Goal: Information Seeking & Learning: Learn about a topic

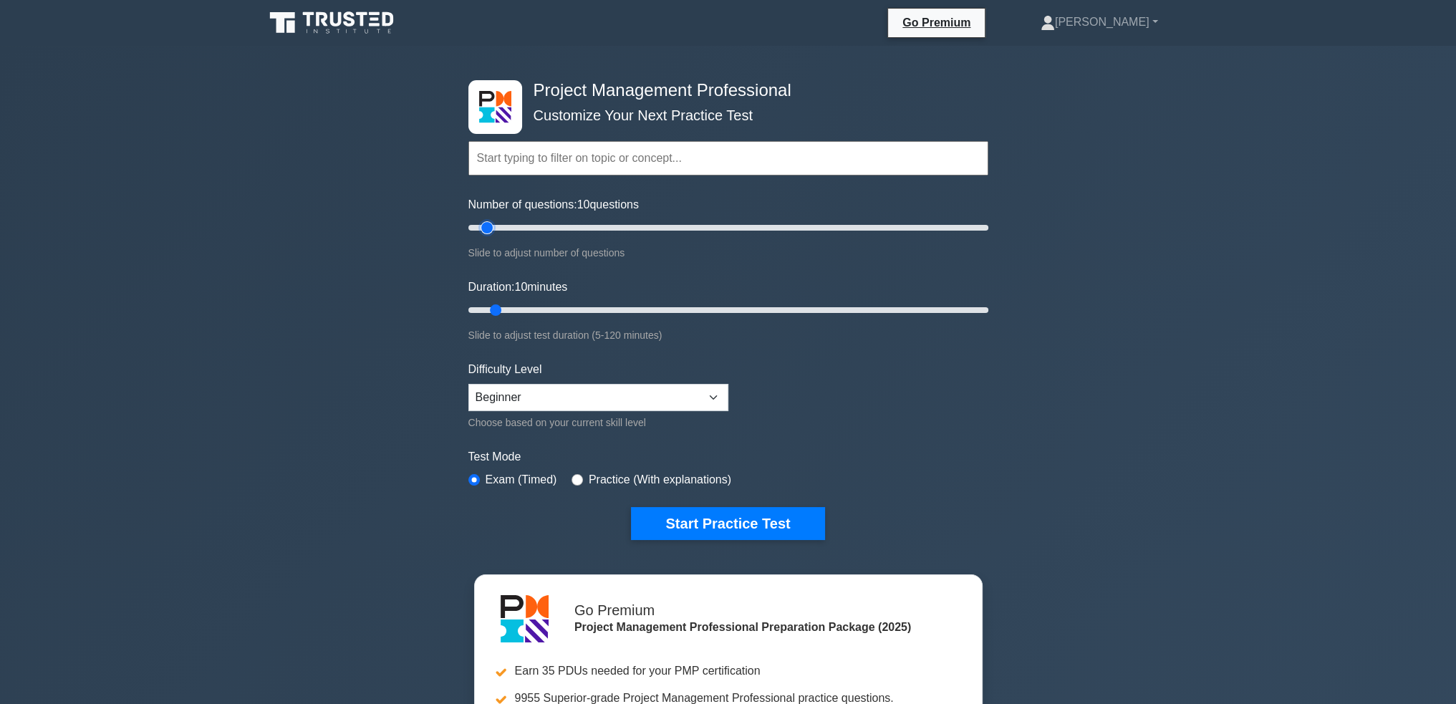
click at [489, 228] on input "Number of questions: 10 questions" at bounding box center [728, 227] width 520 height 17
click at [496, 306] on input "Duration: 10 minutes" at bounding box center [728, 309] width 520 height 17
click at [707, 525] on button "Start Practice Test" at bounding box center [727, 523] width 193 height 33
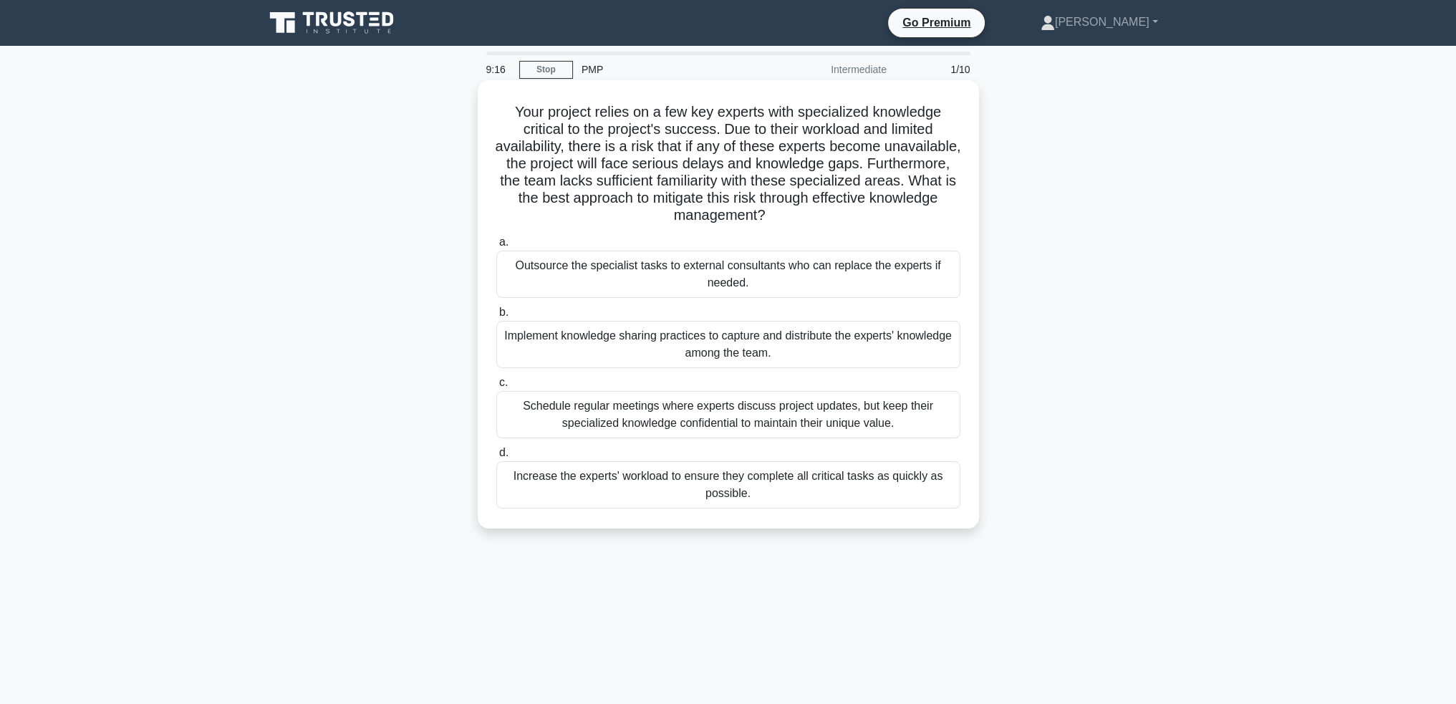
click at [800, 342] on div "Implement knowledge sharing practices to capture and distribute the experts' kn…" at bounding box center [728, 344] width 464 height 47
click at [496, 317] on input "b. Implement knowledge sharing practices to capture and distribute the experts'…" at bounding box center [496, 312] width 0 height 9
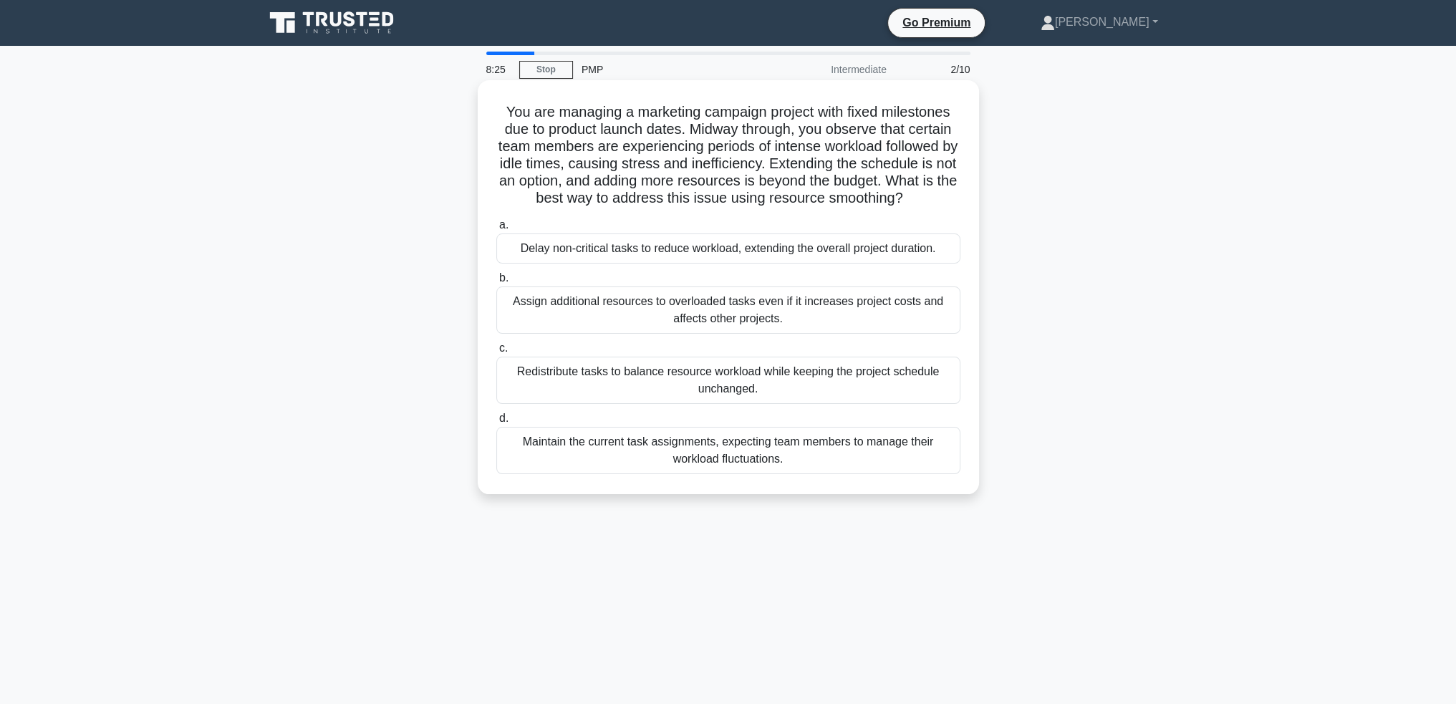
click at [912, 370] on div "Redistribute tasks to balance resource workload while keeping the project sched…" at bounding box center [728, 380] width 464 height 47
click at [496, 353] on input "c. Redistribute tasks to balance resource workload while keeping the project sc…" at bounding box center [496, 348] width 0 height 9
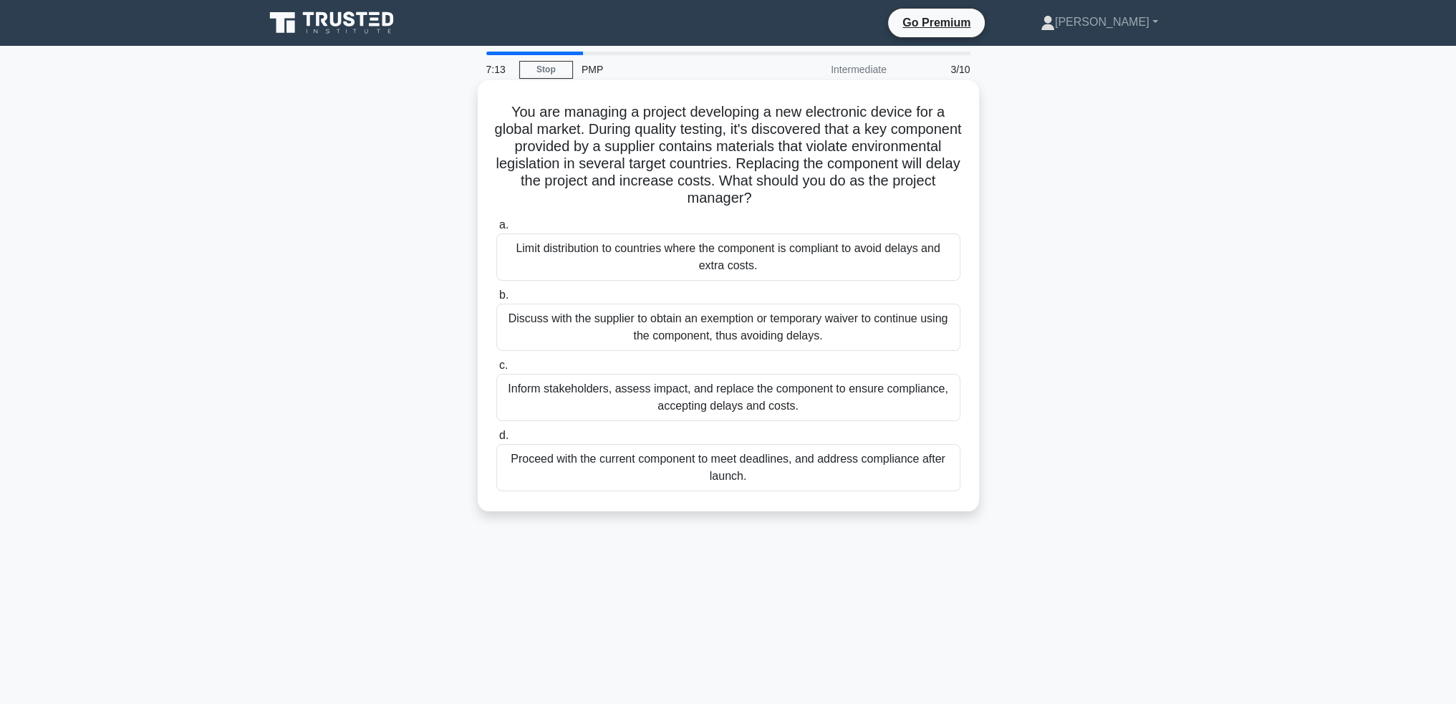
click at [897, 392] on div "Inform stakeholders, assess impact, and replace the component to ensure complia…" at bounding box center [728, 397] width 464 height 47
click at [496, 370] on input "c. Inform stakeholders, assess impact, and replace the component to ensure comp…" at bounding box center [496, 365] width 0 height 9
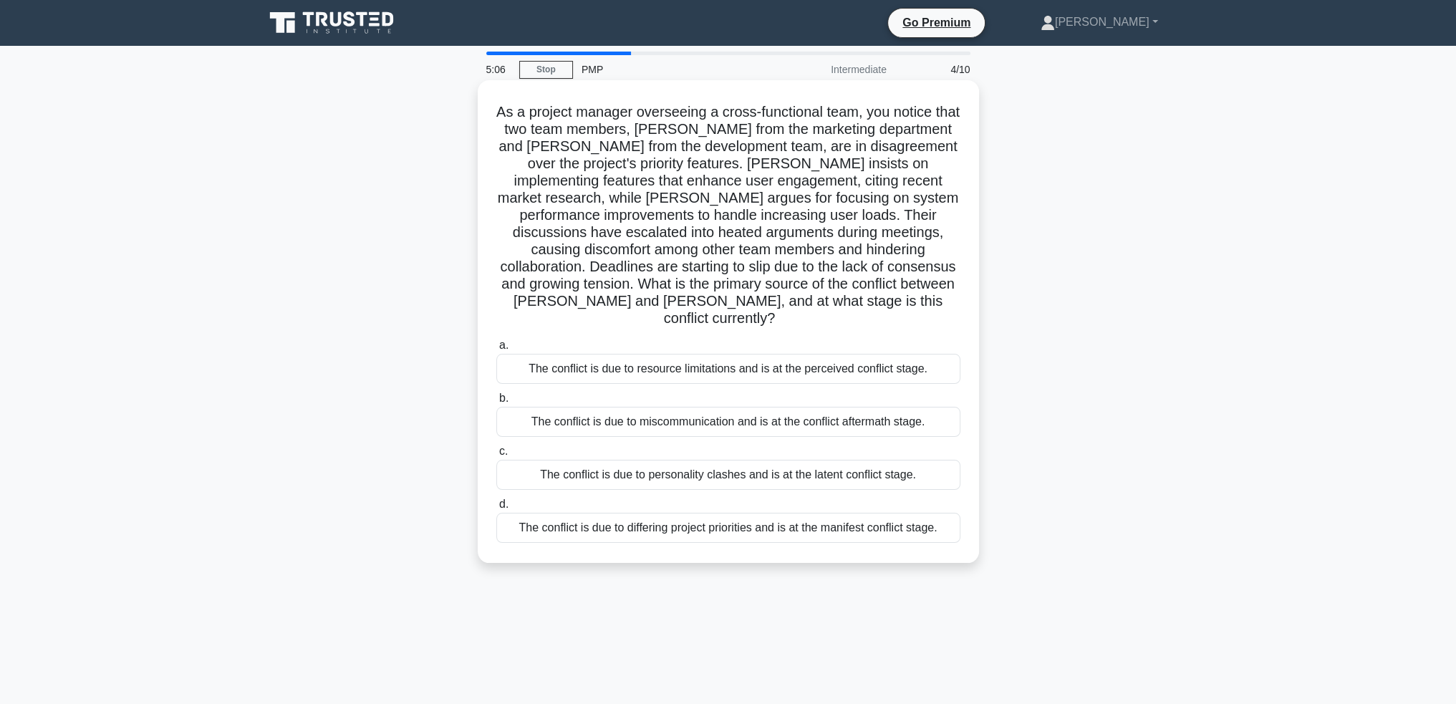
click at [821, 513] on div "The conflict is due to differing project priorities and is at the manifest conf…" at bounding box center [728, 528] width 464 height 30
click at [496, 509] on input "d. The conflict is due to differing project priorities and is at the manifest c…" at bounding box center [496, 504] width 0 height 9
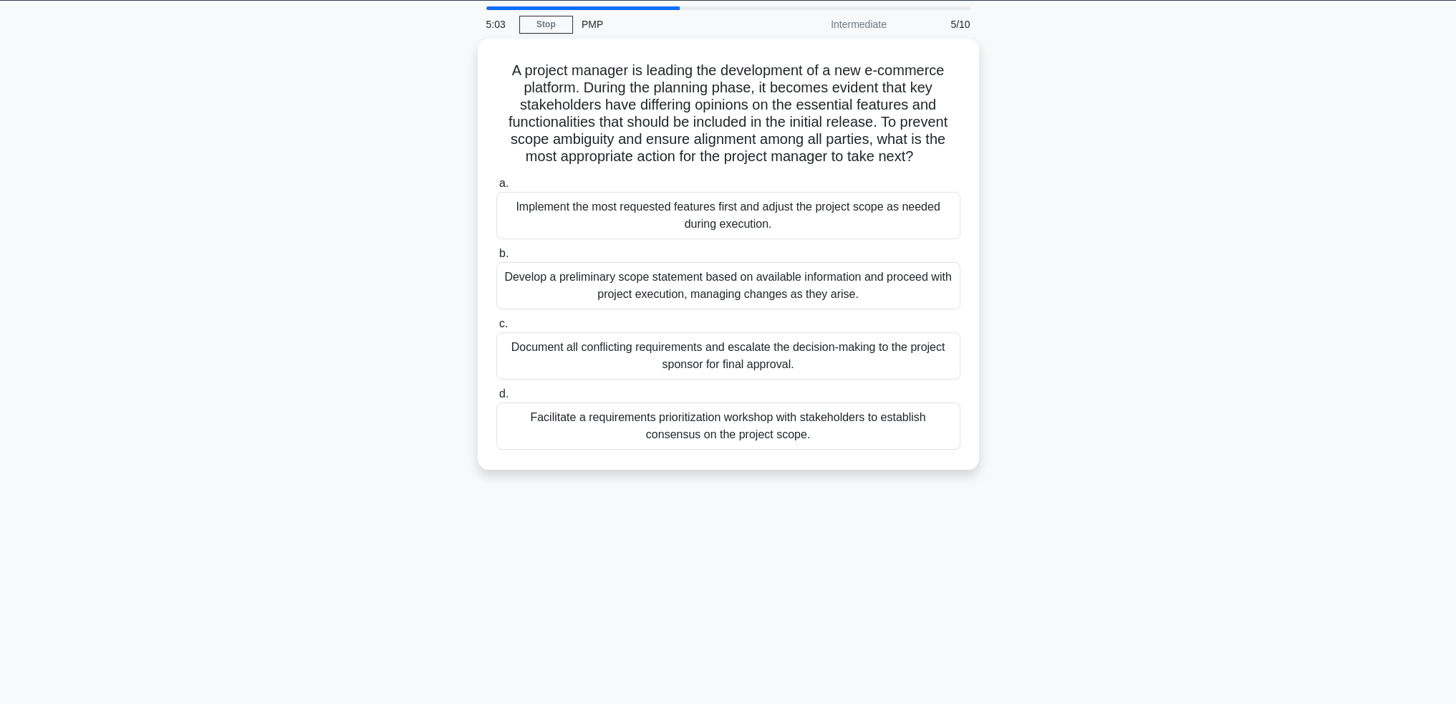
scroll to position [69, 0]
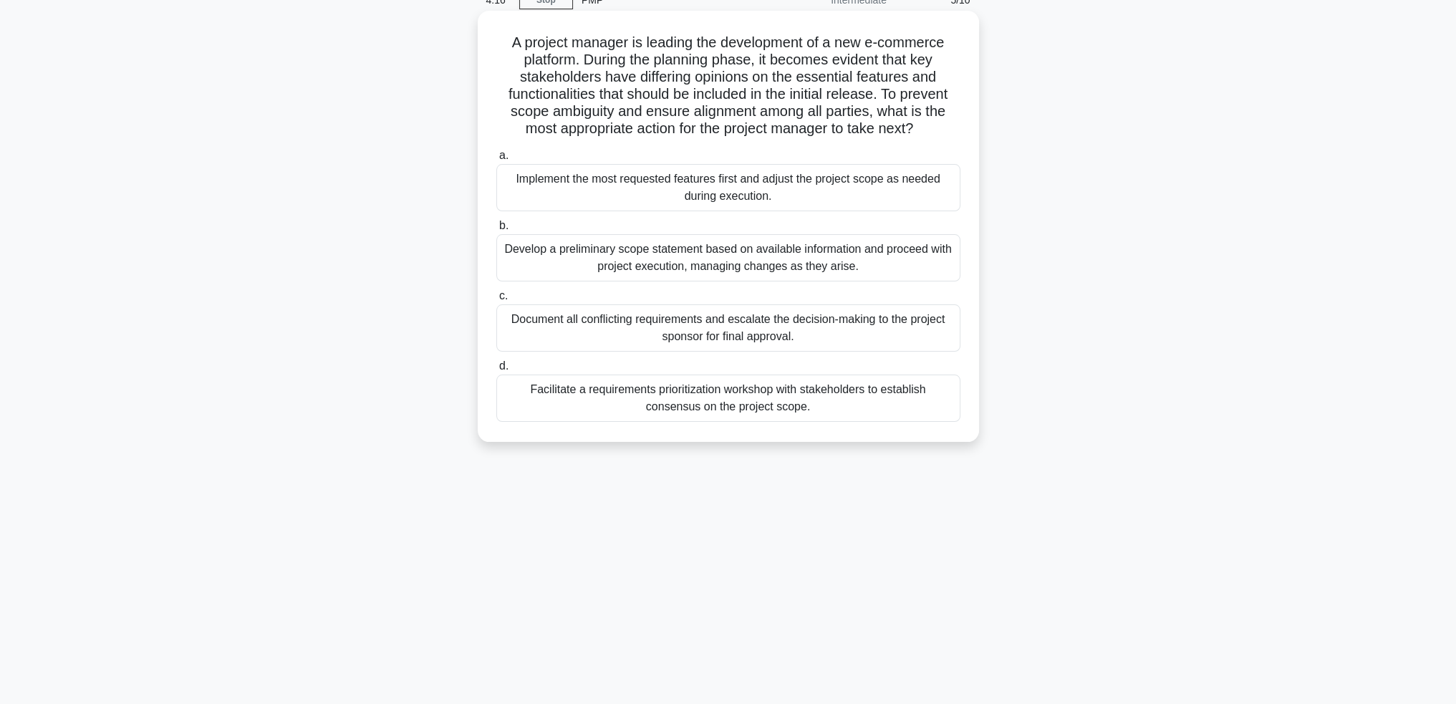
click at [876, 401] on div "Facilitate a requirements prioritization workshop with stakeholders to establis…" at bounding box center [728, 398] width 464 height 47
click at [496, 371] on input "d. Facilitate a requirements prioritization workshop with stakeholders to estab…" at bounding box center [496, 366] width 0 height 9
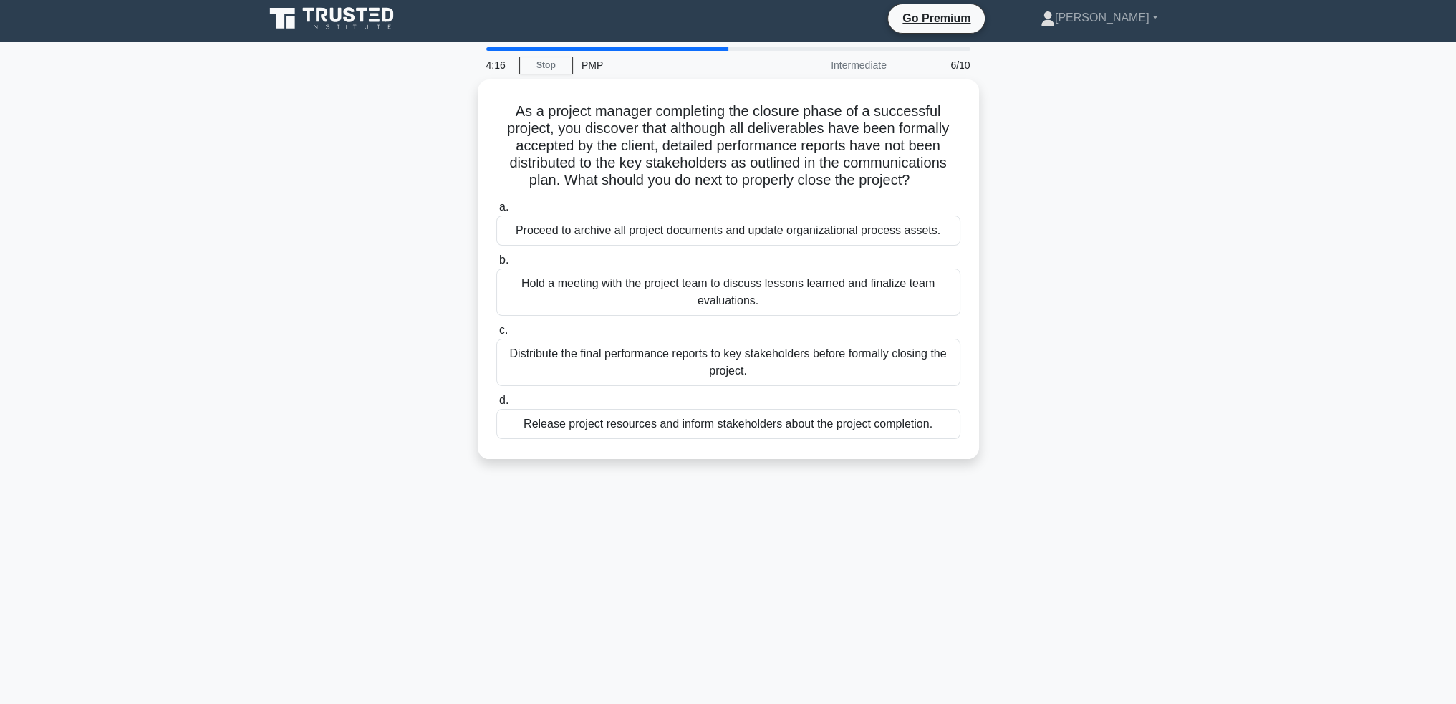
scroll to position [0, 0]
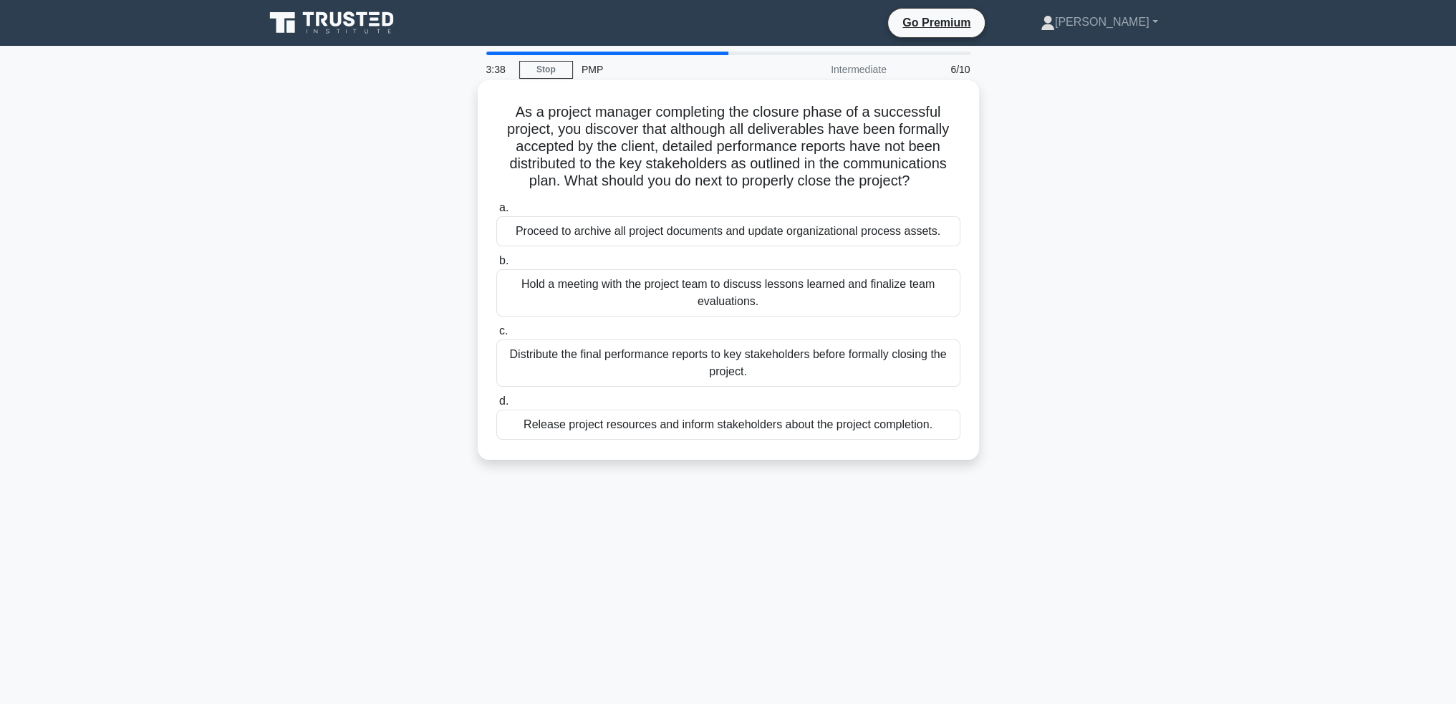
click at [897, 365] on div "Distribute the final performance reports to key stakeholders before formally cl…" at bounding box center [728, 362] width 464 height 47
click at [496, 336] on input "c. Distribute the final performance reports to key stakeholders before formally…" at bounding box center [496, 331] width 0 height 9
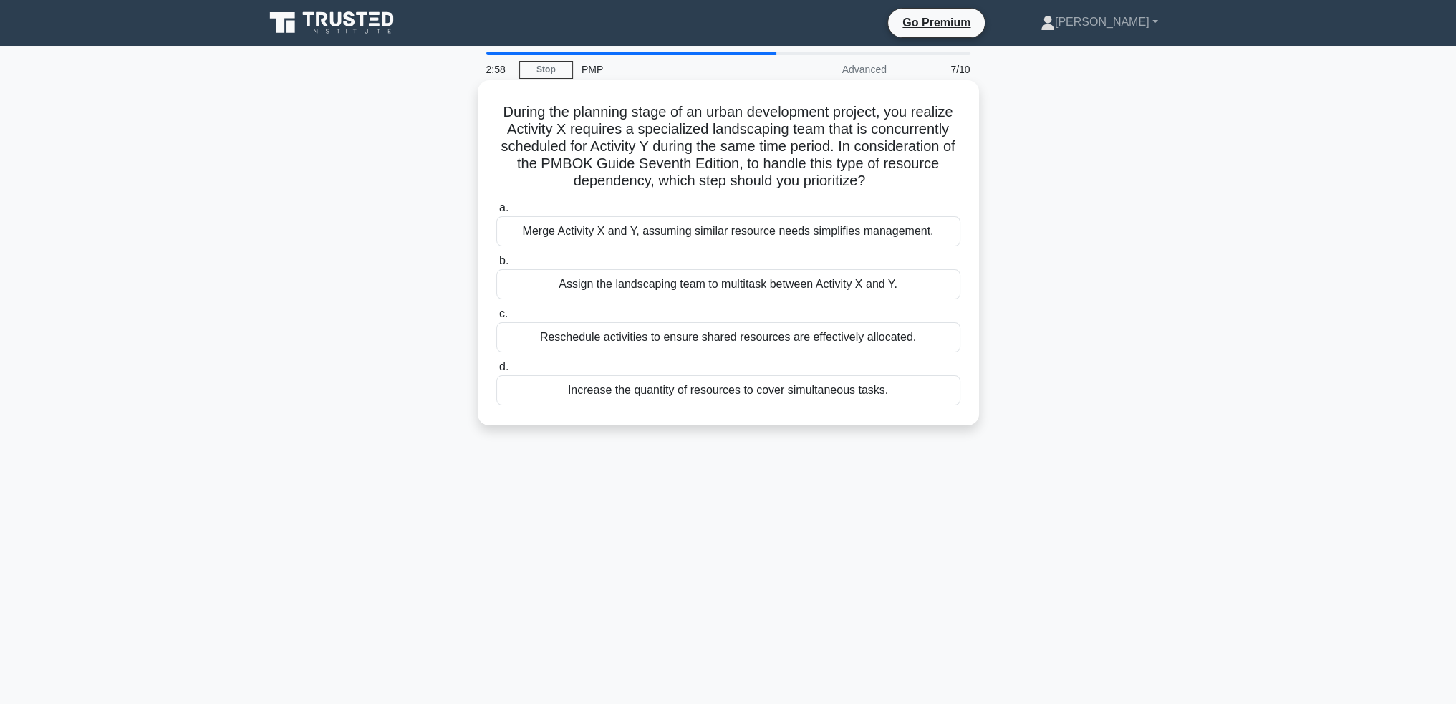
click at [904, 344] on div "Reschedule activities to ensure shared resources are effectively allocated." at bounding box center [728, 337] width 464 height 30
click at [496, 319] on input "c. Reschedule activities to ensure shared resources are effectively allocated." at bounding box center [496, 313] width 0 height 9
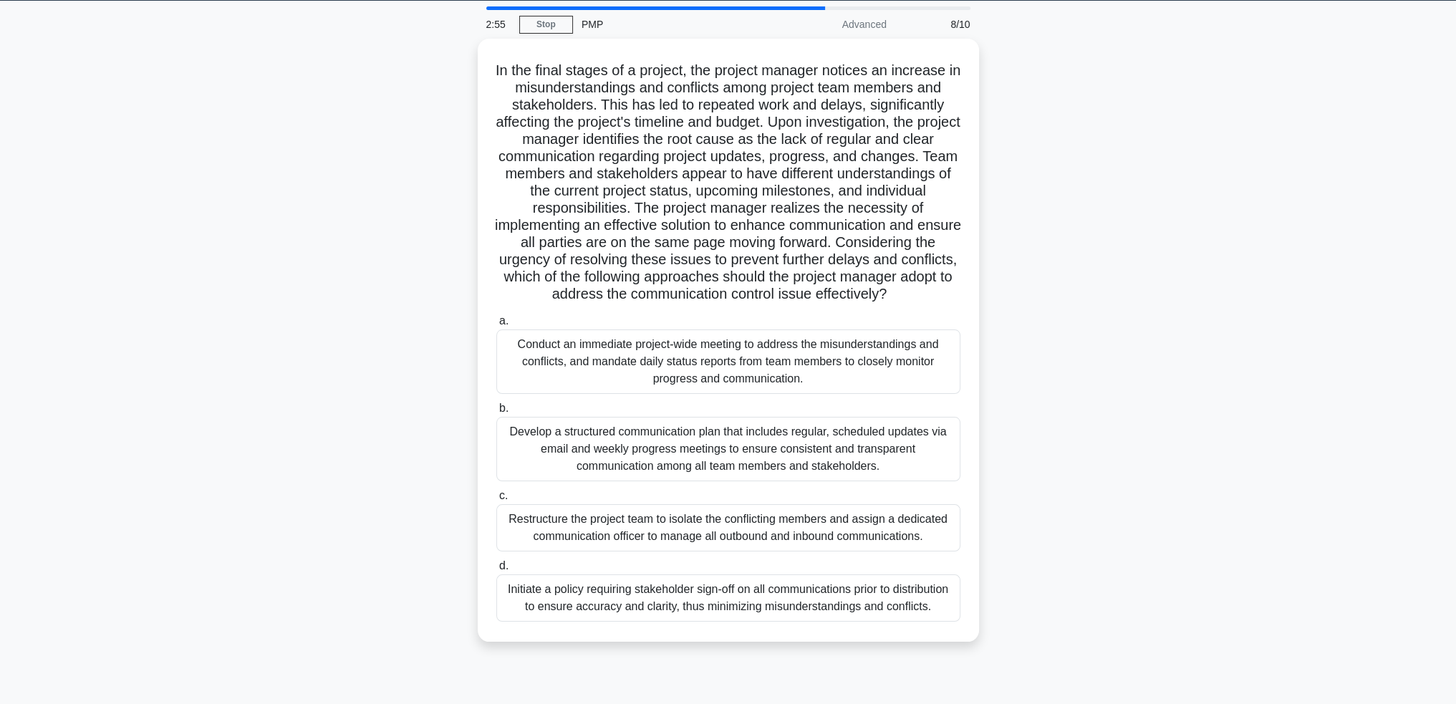
scroll to position [69, 0]
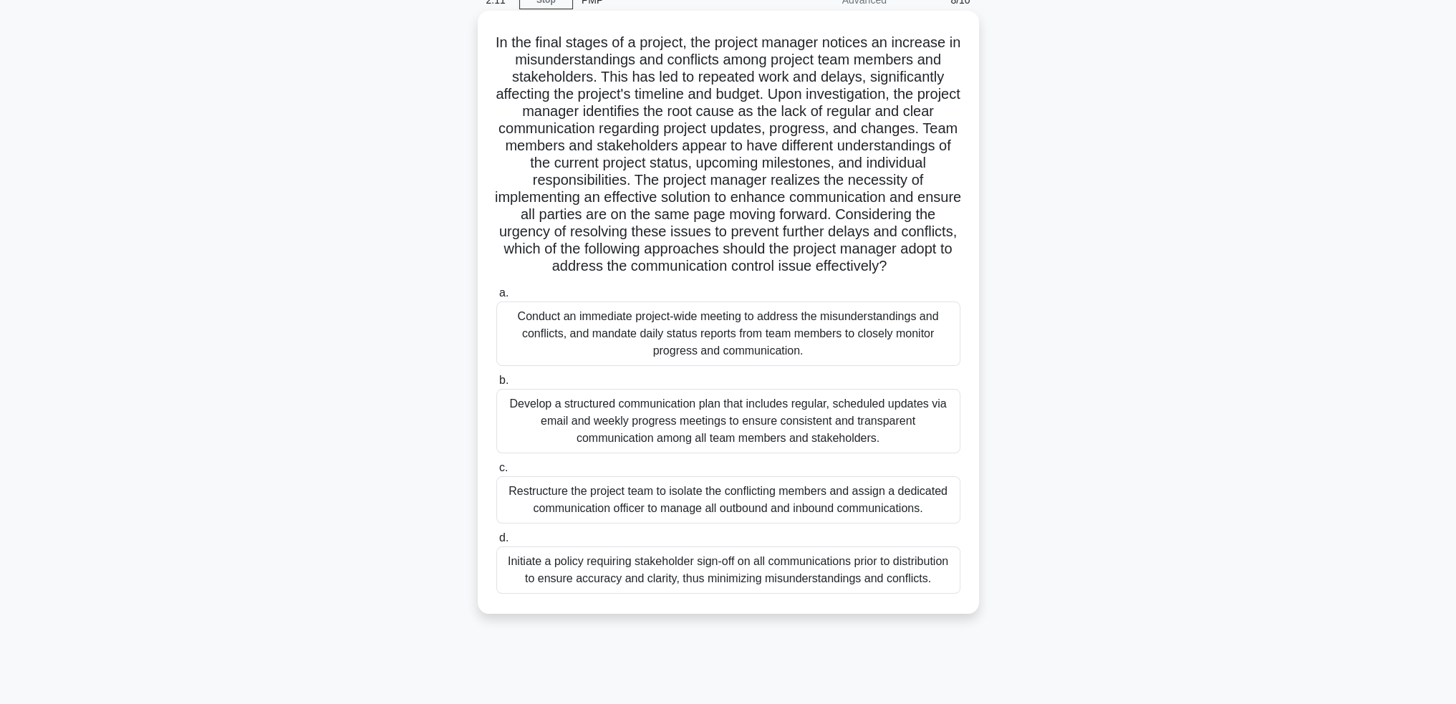
click at [705, 426] on div "Develop a structured communication plan that includes regular, scheduled update…" at bounding box center [728, 421] width 464 height 64
click at [496, 385] on input "b. Develop a structured communication plan that includes regular, scheduled upd…" at bounding box center [496, 380] width 0 height 9
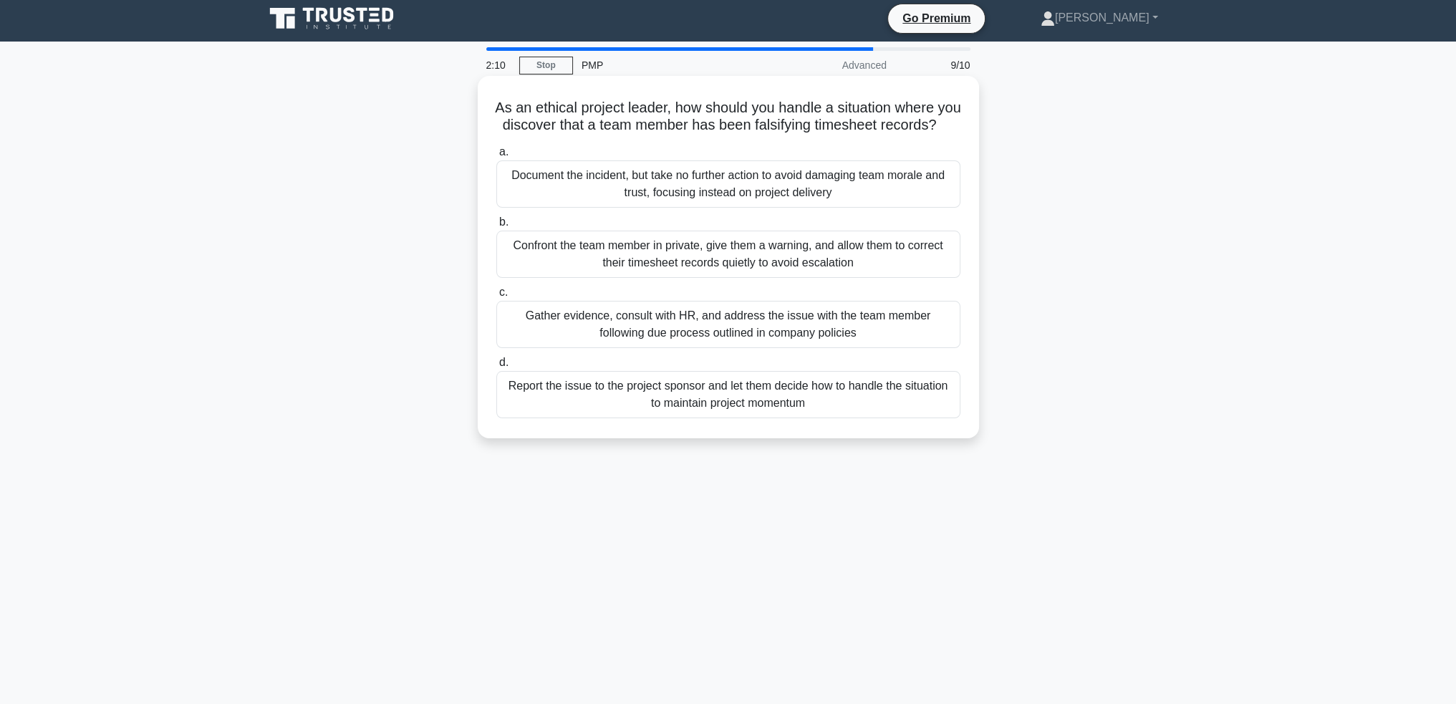
scroll to position [0, 0]
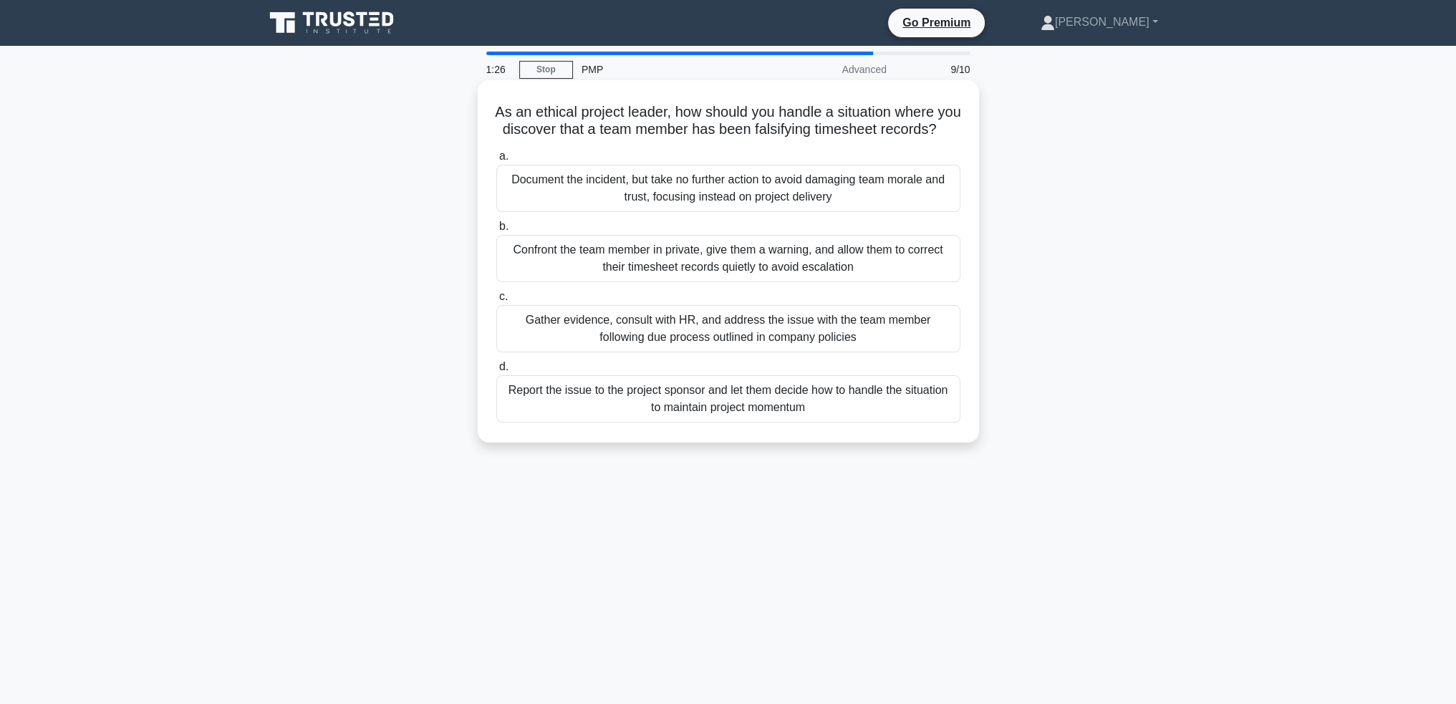
click at [857, 341] on div "Gather evidence, consult with HR, and address the issue with the team member fo…" at bounding box center [728, 328] width 464 height 47
click at [496, 301] on input "c. Gather evidence, consult with HR, and address the issue with the team member…" at bounding box center [496, 296] width 0 height 9
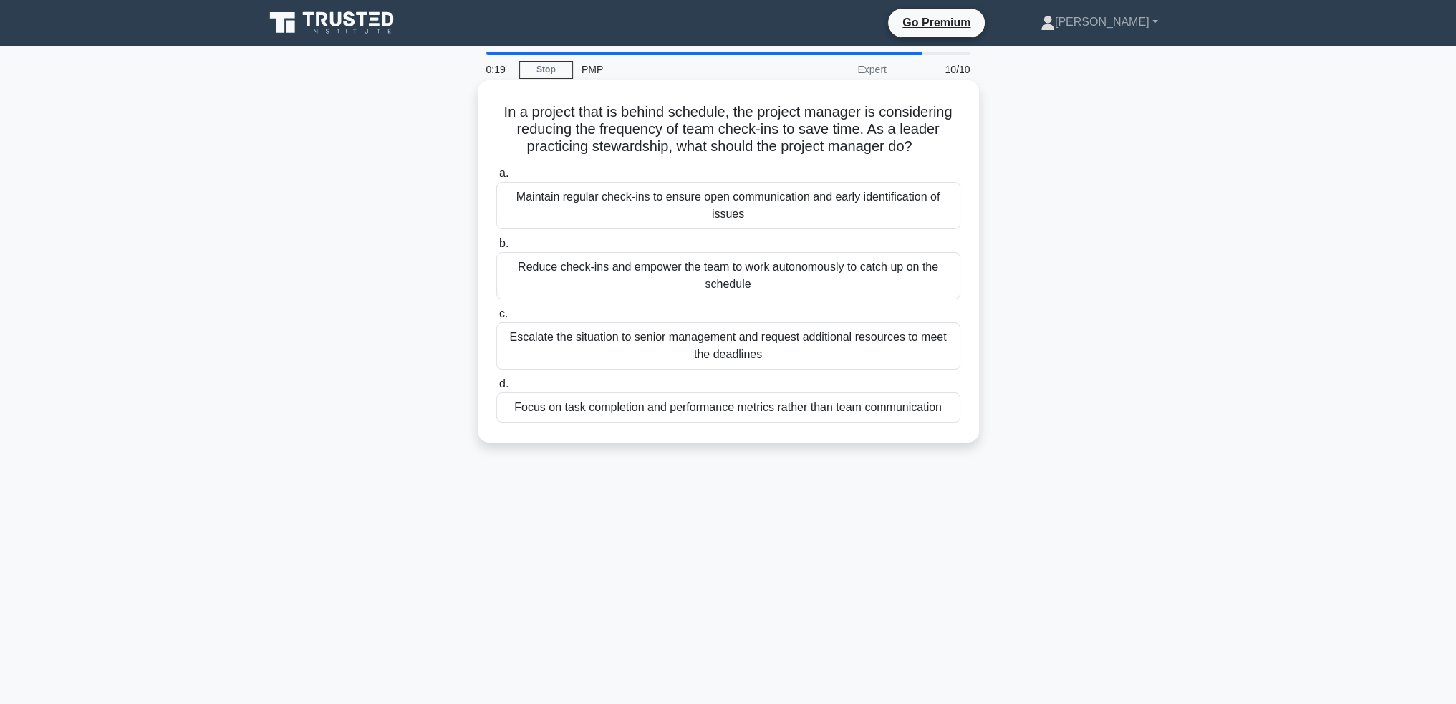
click at [890, 266] on div "Reduce check-ins and empower the team to work autonomously to catch up on the s…" at bounding box center [728, 275] width 464 height 47
click at [496, 248] on input "b. Reduce check-ins and empower the team to work autonomously to catch up on th…" at bounding box center [496, 243] width 0 height 9
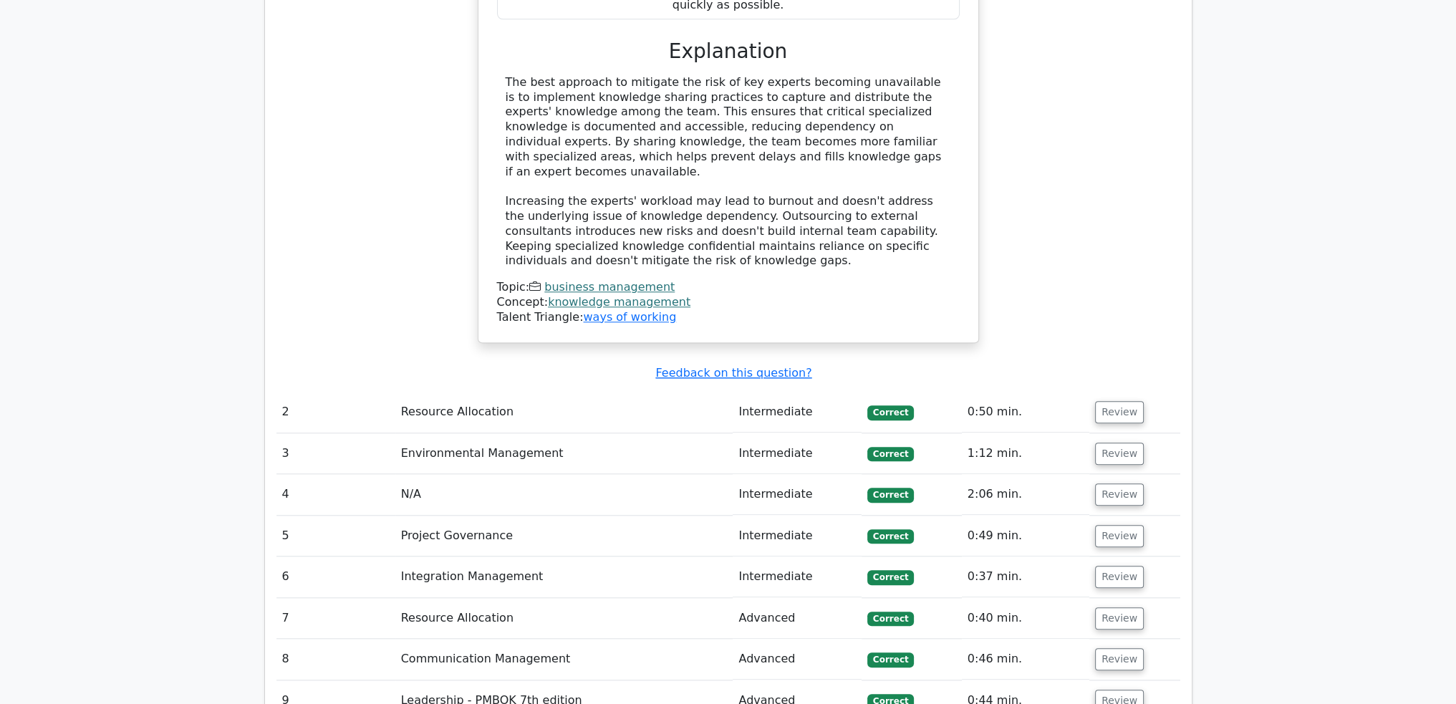
scroll to position [1790, 0]
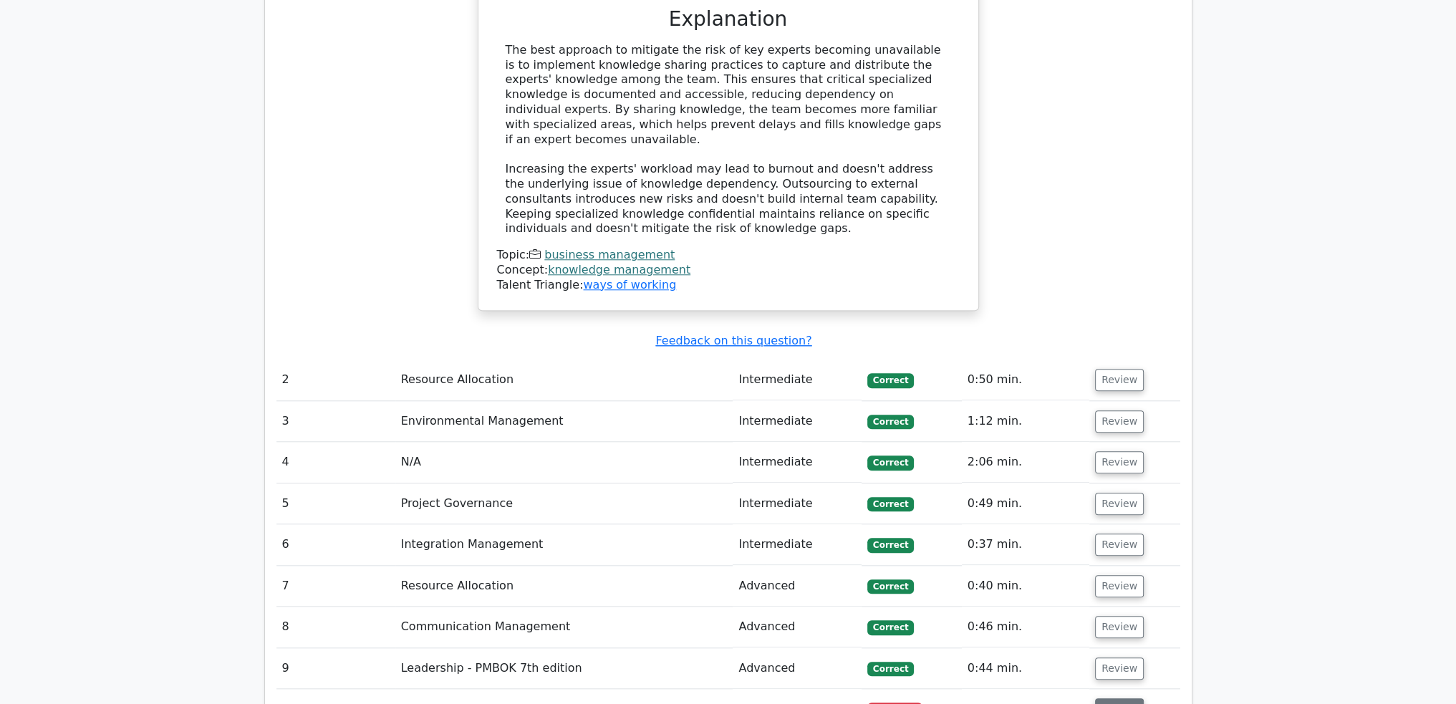
click at [1118, 698] on button "Review" at bounding box center [1119, 709] width 49 height 22
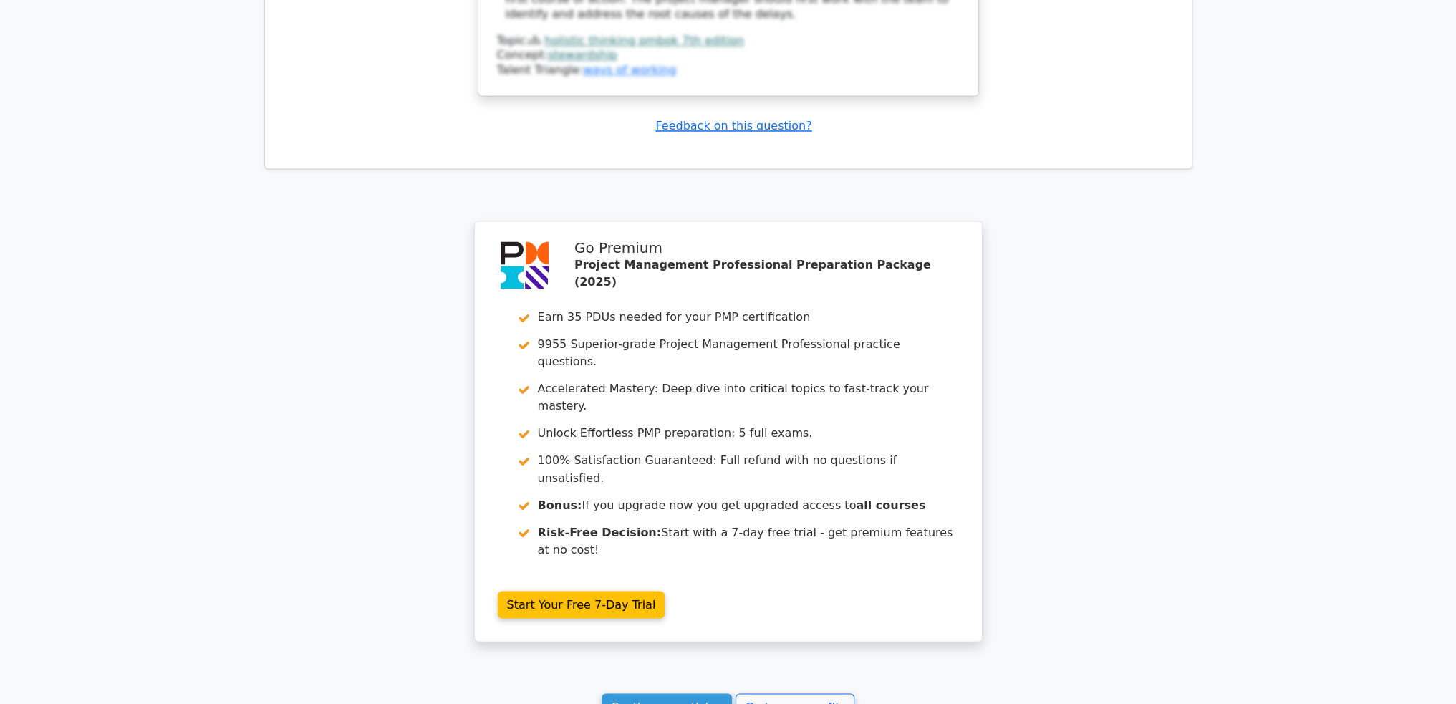
scroll to position [3166, 0]
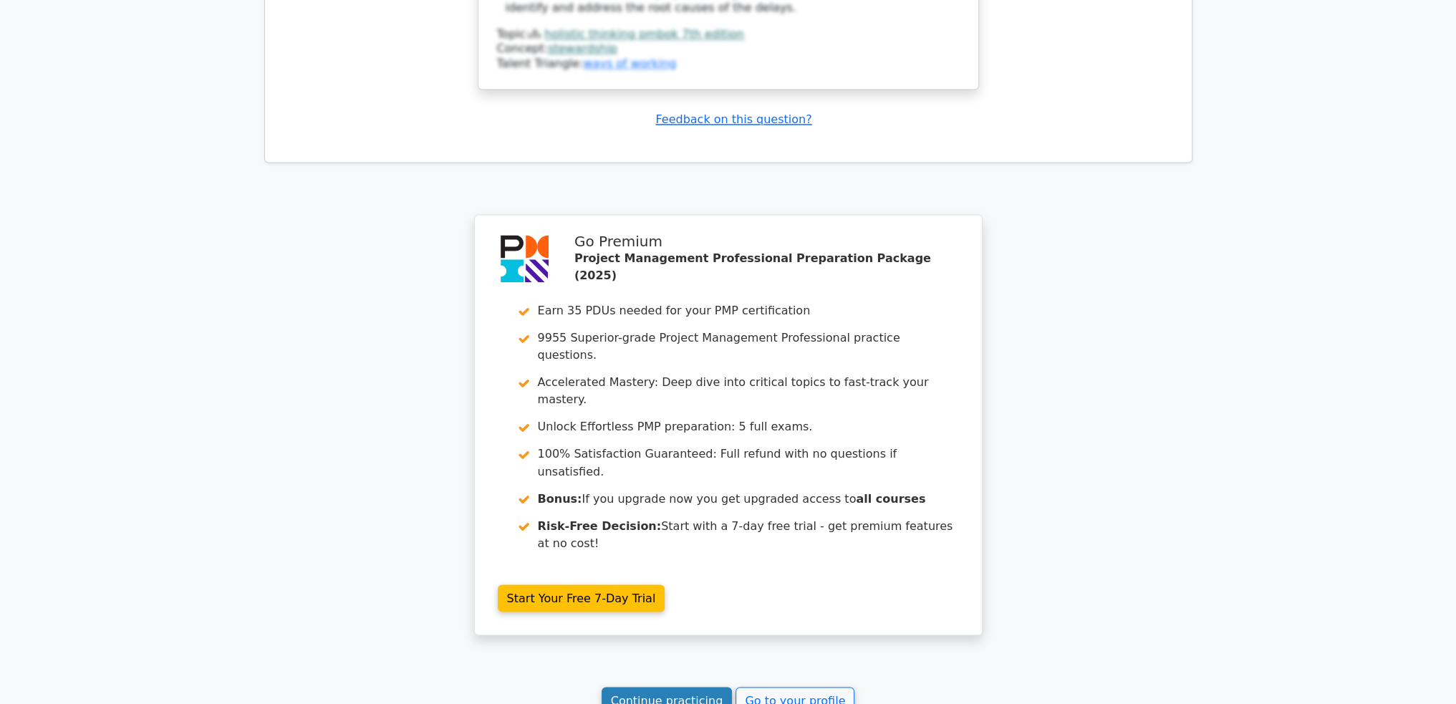
click at [645, 687] on link "Continue practicing" at bounding box center [667, 700] width 131 height 27
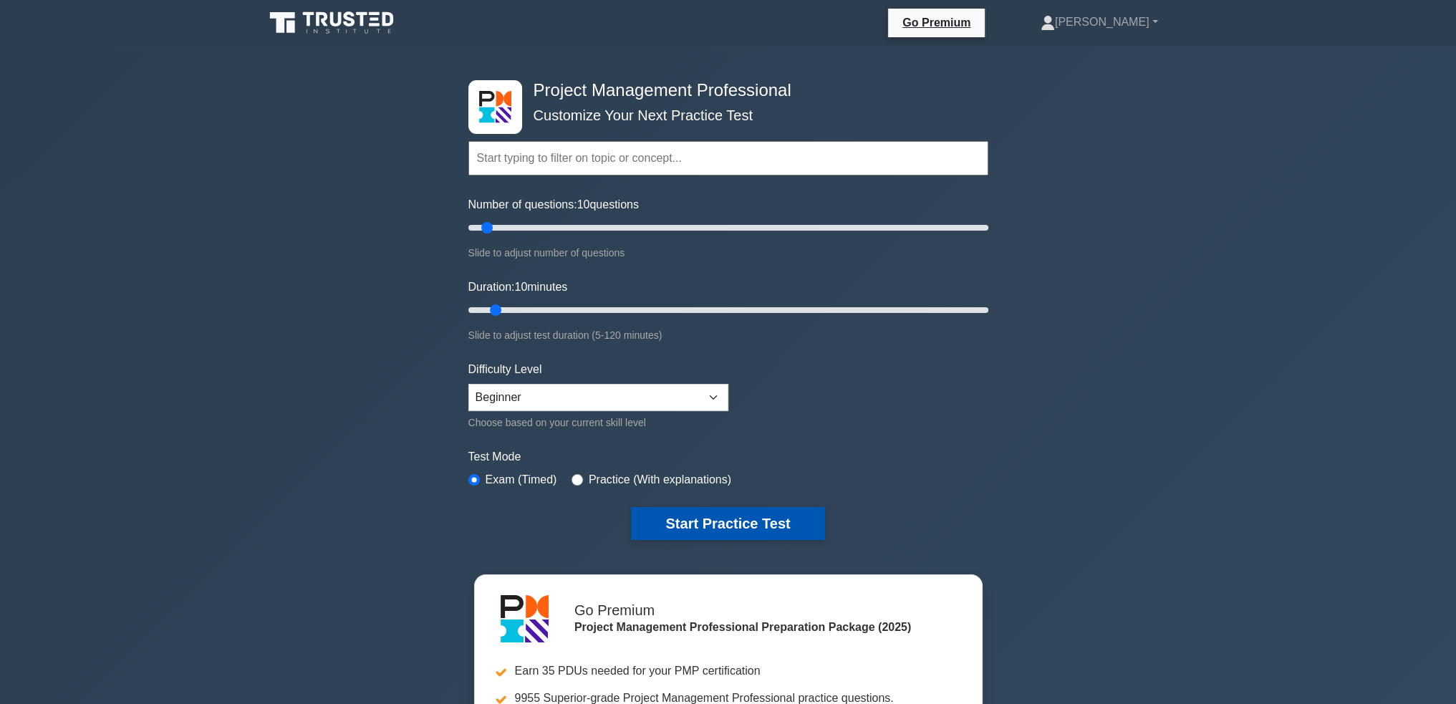
click at [696, 521] on button "Start Practice Test" at bounding box center [727, 523] width 193 height 33
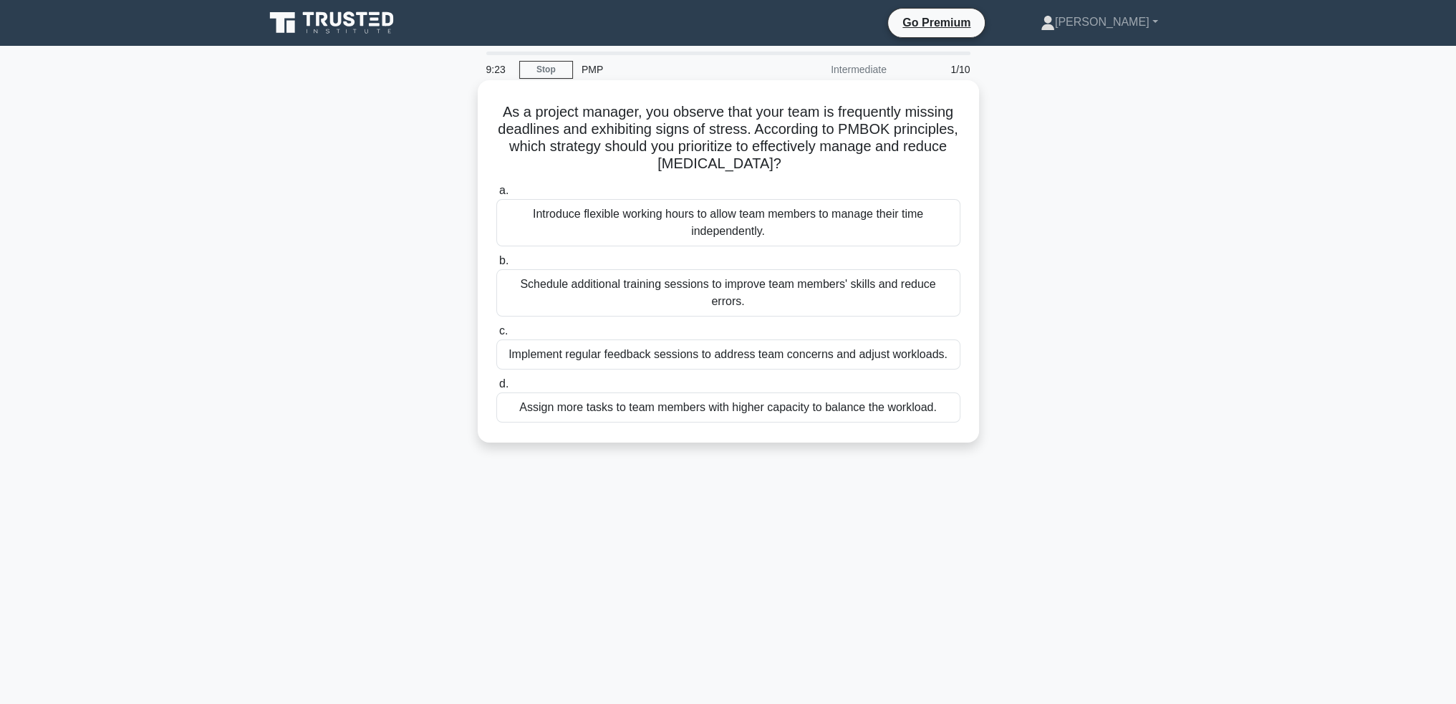
click at [786, 341] on div "Implement regular feedback sessions to address team concerns and adjust workloa…" at bounding box center [728, 354] width 464 height 30
click at [496, 336] on input "c. Implement regular feedback sessions to address team concerns and adjust work…" at bounding box center [496, 331] width 0 height 9
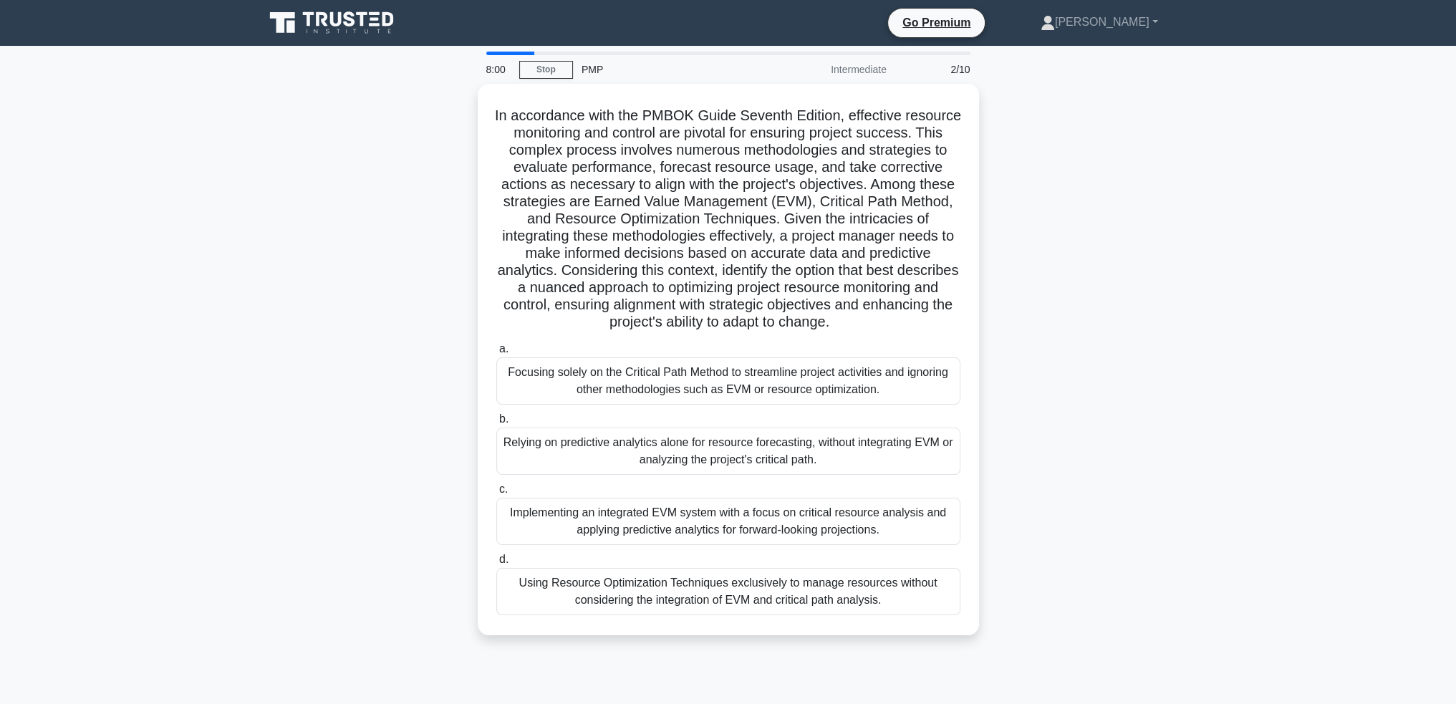
scroll to position [69, 0]
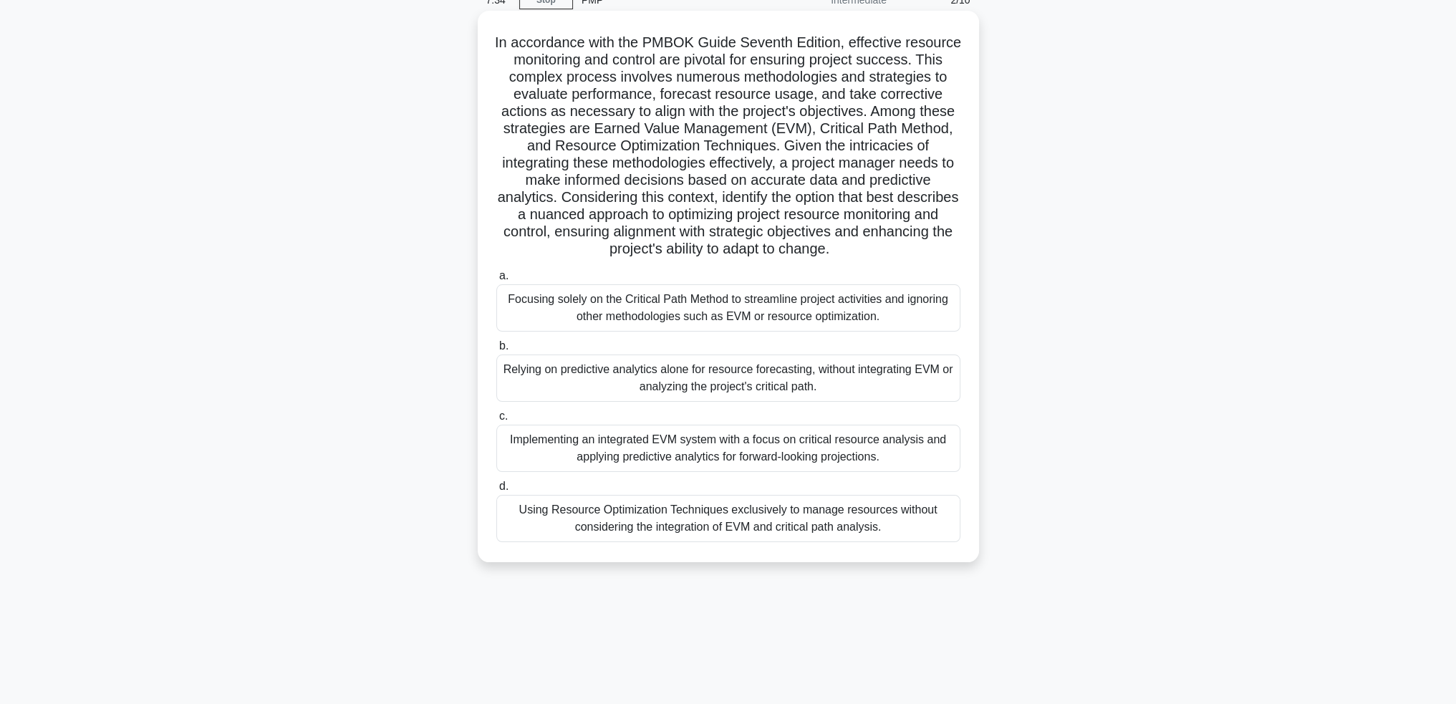
click at [785, 453] on div "Implementing an integrated EVM system with a focus on critical resource analysi…" at bounding box center [728, 448] width 464 height 47
click at [496, 421] on input "c. Implementing an integrated EVM system with a focus on critical resource anal…" at bounding box center [496, 416] width 0 height 9
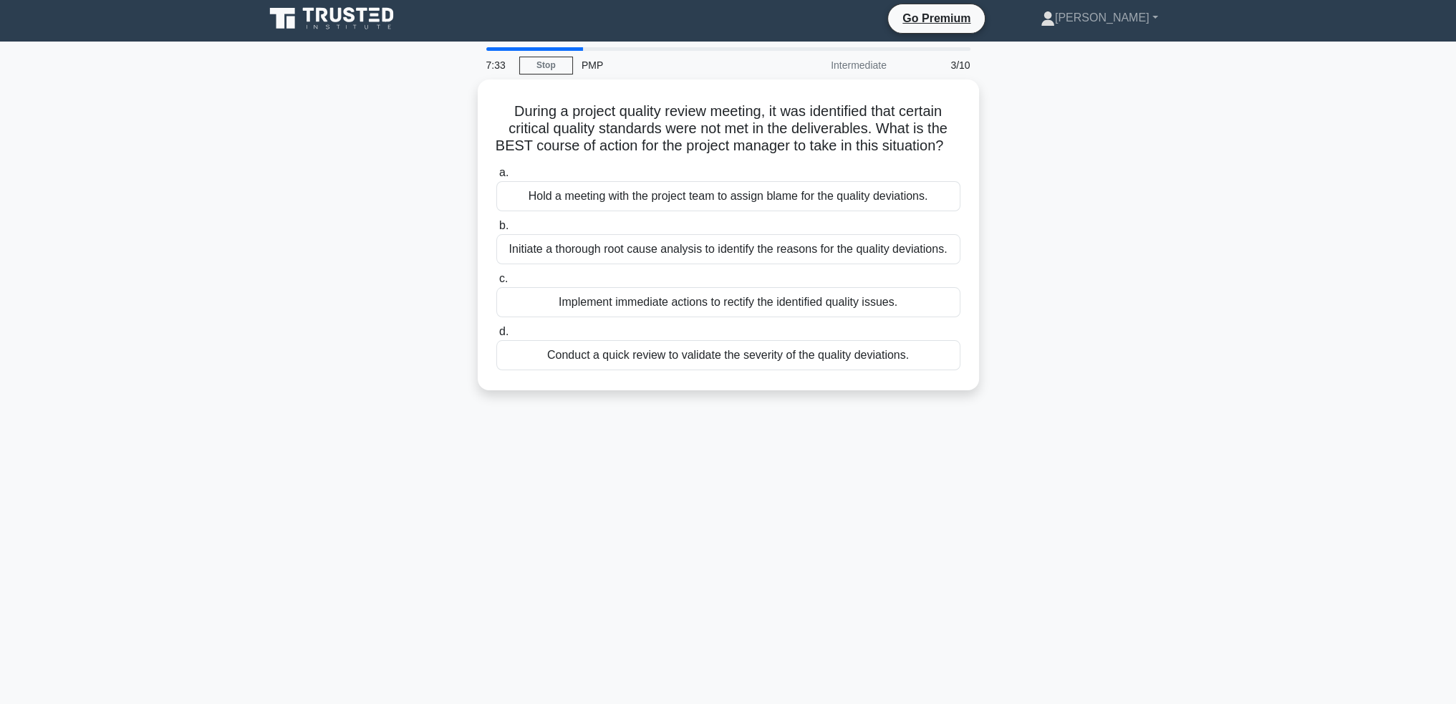
scroll to position [0, 0]
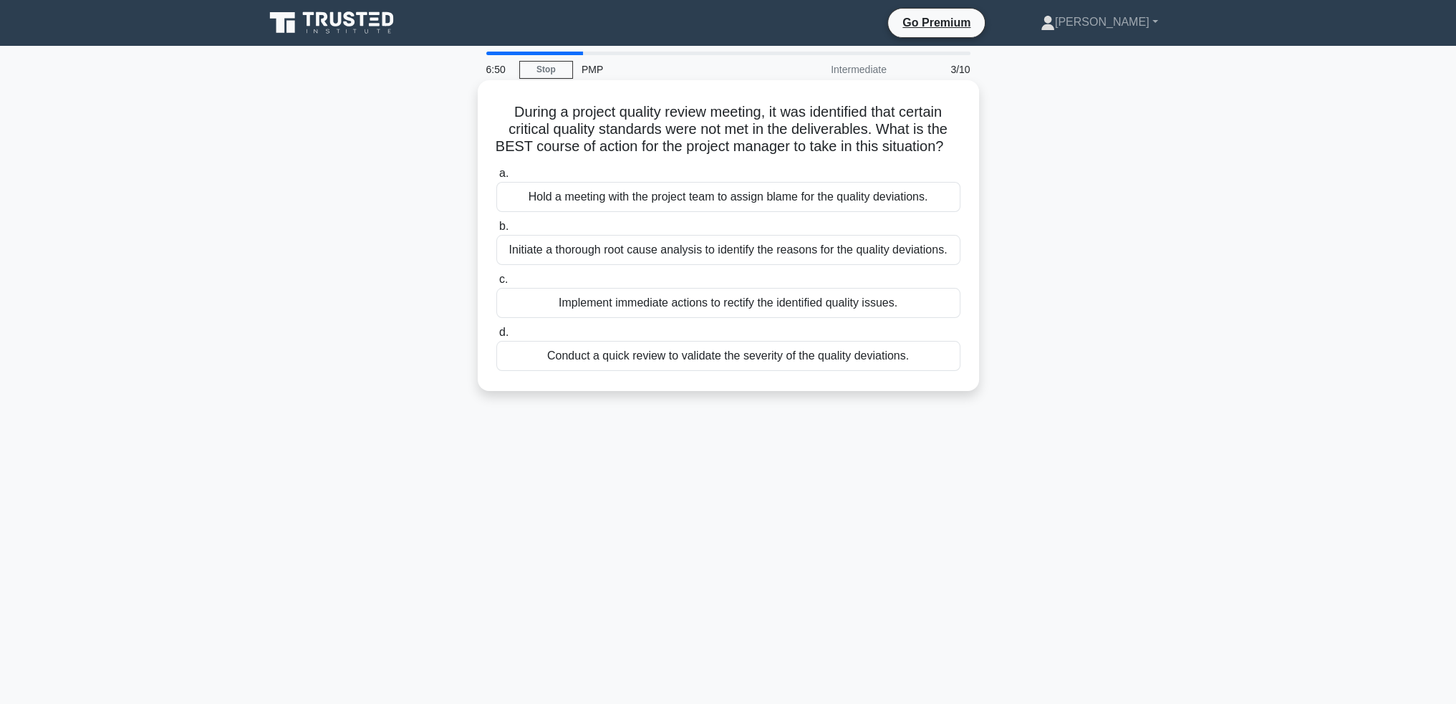
click at [863, 260] on div "Initiate a thorough root cause analysis to identify the reasons for the quality…" at bounding box center [728, 250] width 464 height 30
click at [496, 231] on input "b. Initiate a thorough root cause analysis to identify the reasons for the qual…" at bounding box center [496, 226] width 0 height 9
click at [852, 197] on div "Facilitate a workshop to clarify the needs and reach a consensus." at bounding box center [728, 197] width 464 height 30
click at [496, 178] on input "a. Facilitate a workshop to clarify the needs and reach a consensus." at bounding box center [496, 173] width 0 height 9
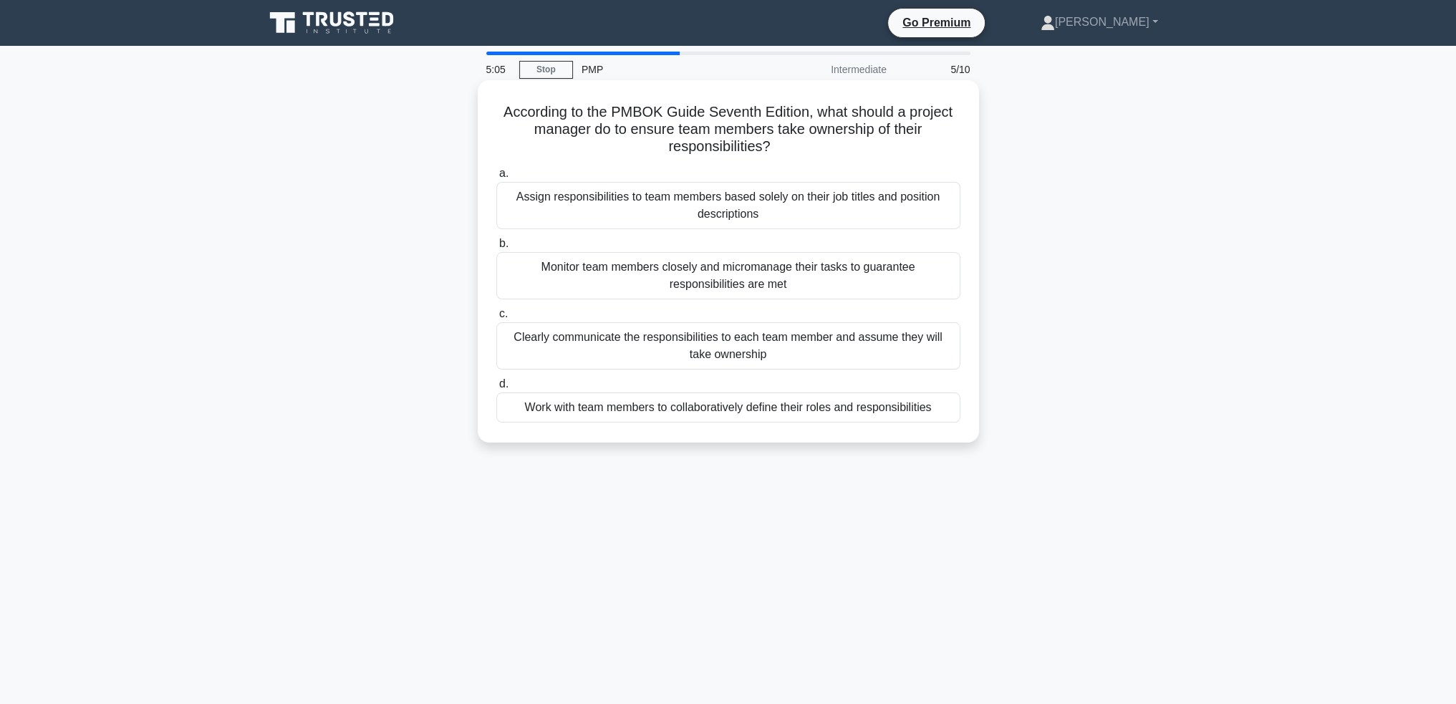
click at [907, 410] on div "Work with team members to collaboratively define their roles and responsibiliti…" at bounding box center [728, 407] width 464 height 30
click at [496, 389] on input "d. Work with team members to collaboratively define their roles and responsibil…" at bounding box center [496, 384] width 0 height 9
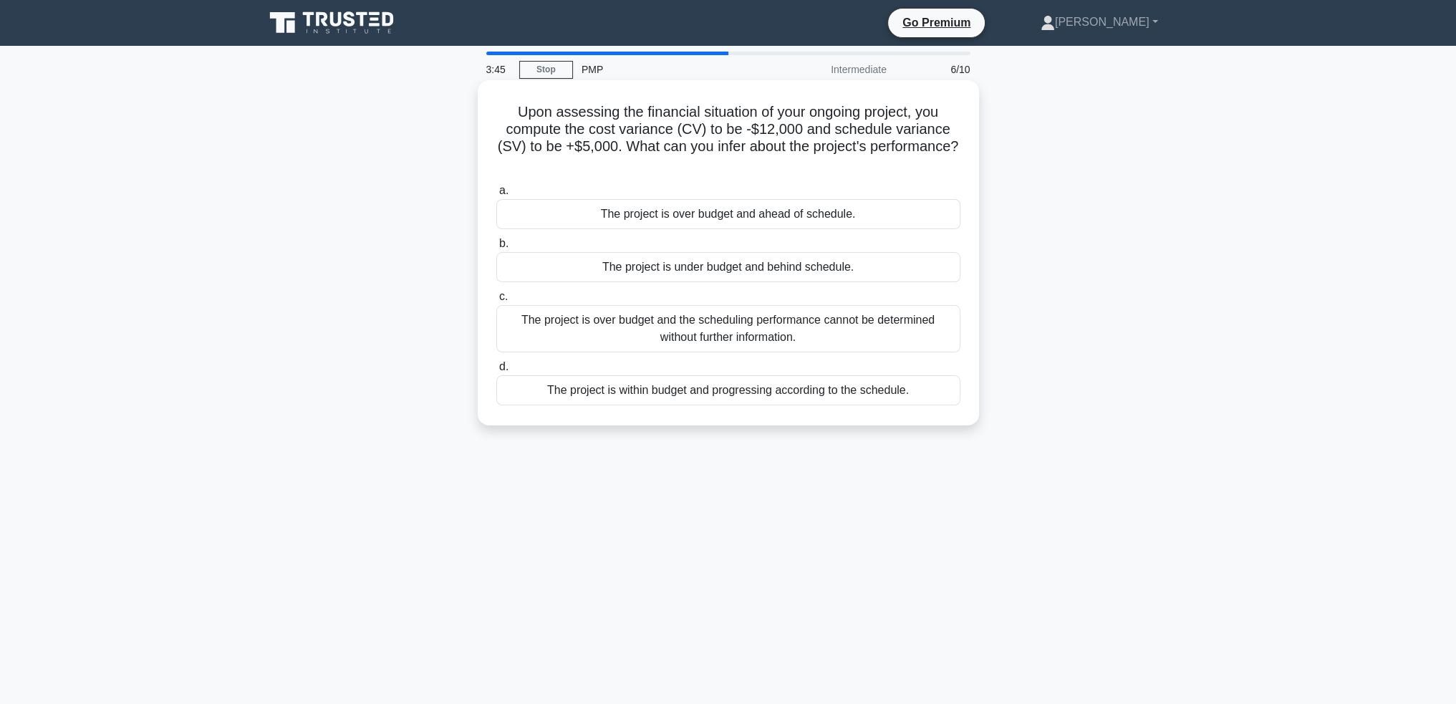
click at [778, 270] on div "The project is under budget and behind schedule." at bounding box center [728, 267] width 464 height 30
click at [496, 248] on input "b. The project is under budget and behind schedule." at bounding box center [496, 243] width 0 height 9
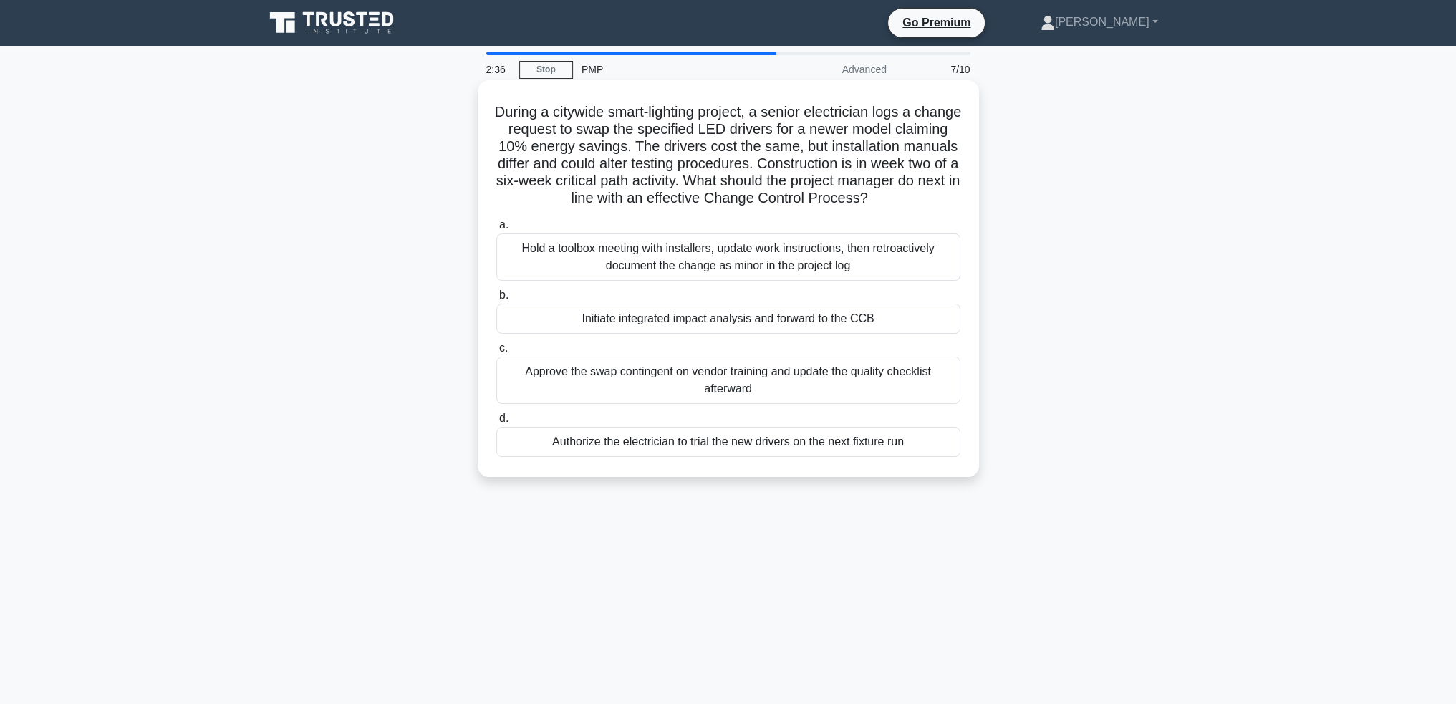
click at [803, 317] on div "Initiate integrated impact analysis and forward to the CCB" at bounding box center [728, 319] width 464 height 30
click at [496, 300] on input "b. Initiate integrated impact analysis and forward to the CCB" at bounding box center [496, 295] width 0 height 9
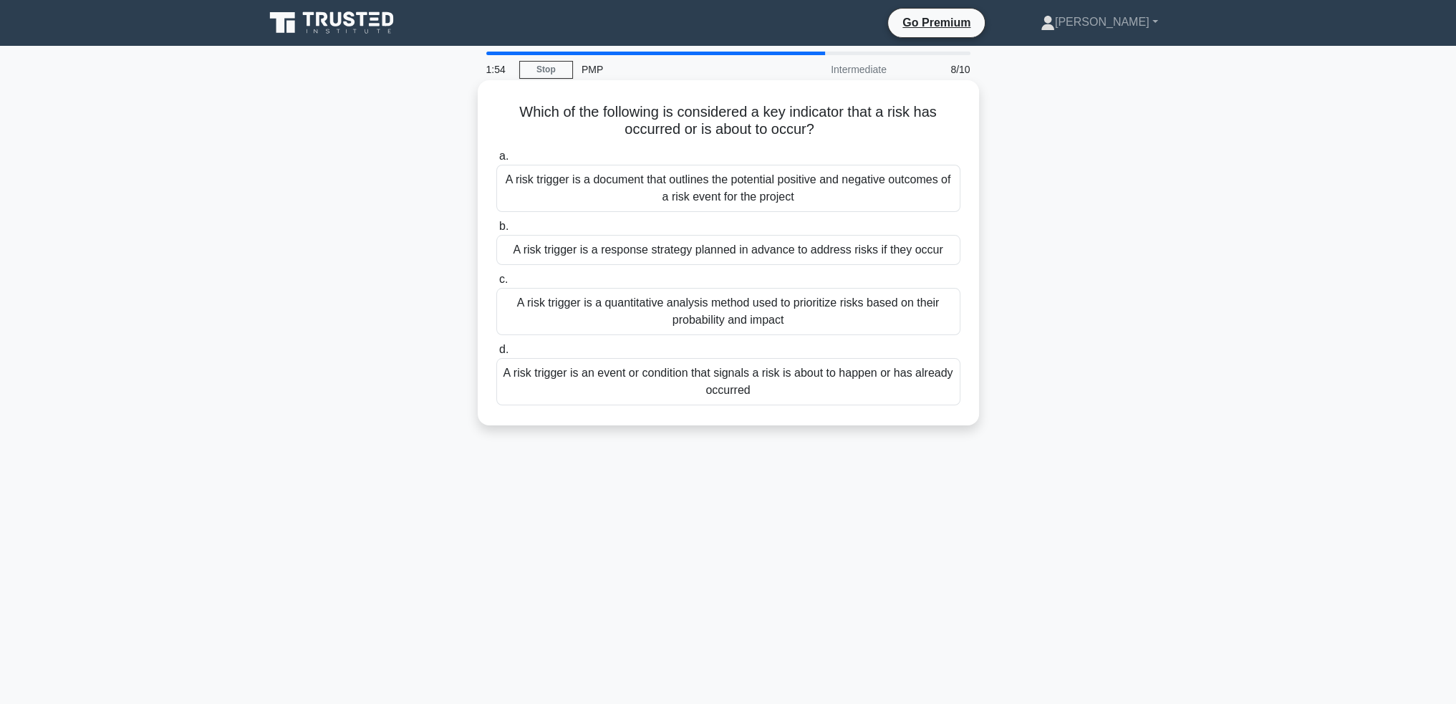
click at [859, 195] on div "A risk trigger is a document that outlines the potential positive and negative …" at bounding box center [728, 188] width 464 height 47
click at [496, 161] on input "a. A risk trigger is a document that outlines the potential positive and negati…" at bounding box center [496, 156] width 0 height 9
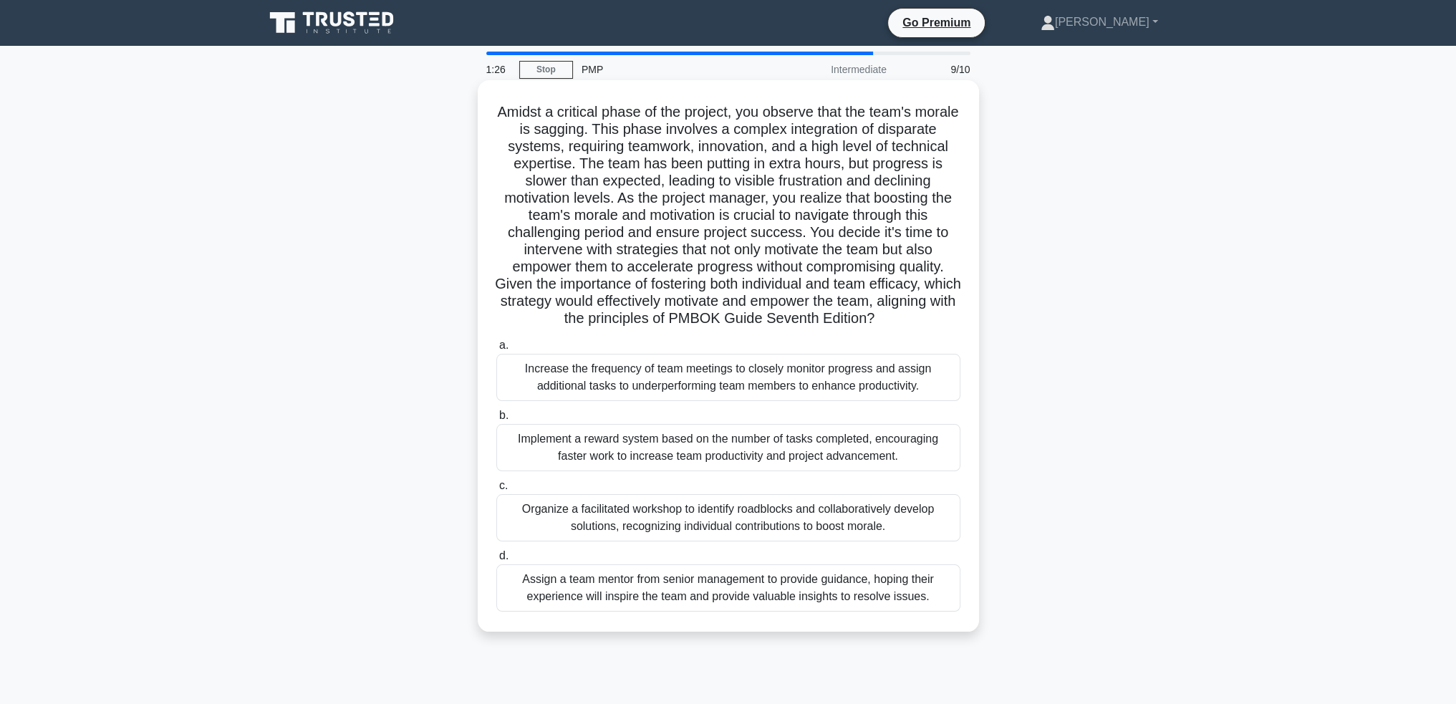
click at [849, 523] on div "Organize a facilitated workshop to identify roadblocks and collaboratively deve…" at bounding box center [728, 517] width 464 height 47
click at [496, 491] on input "c. Organize a facilitated workshop to identify roadblocks and collaboratively d…" at bounding box center [496, 485] width 0 height 9
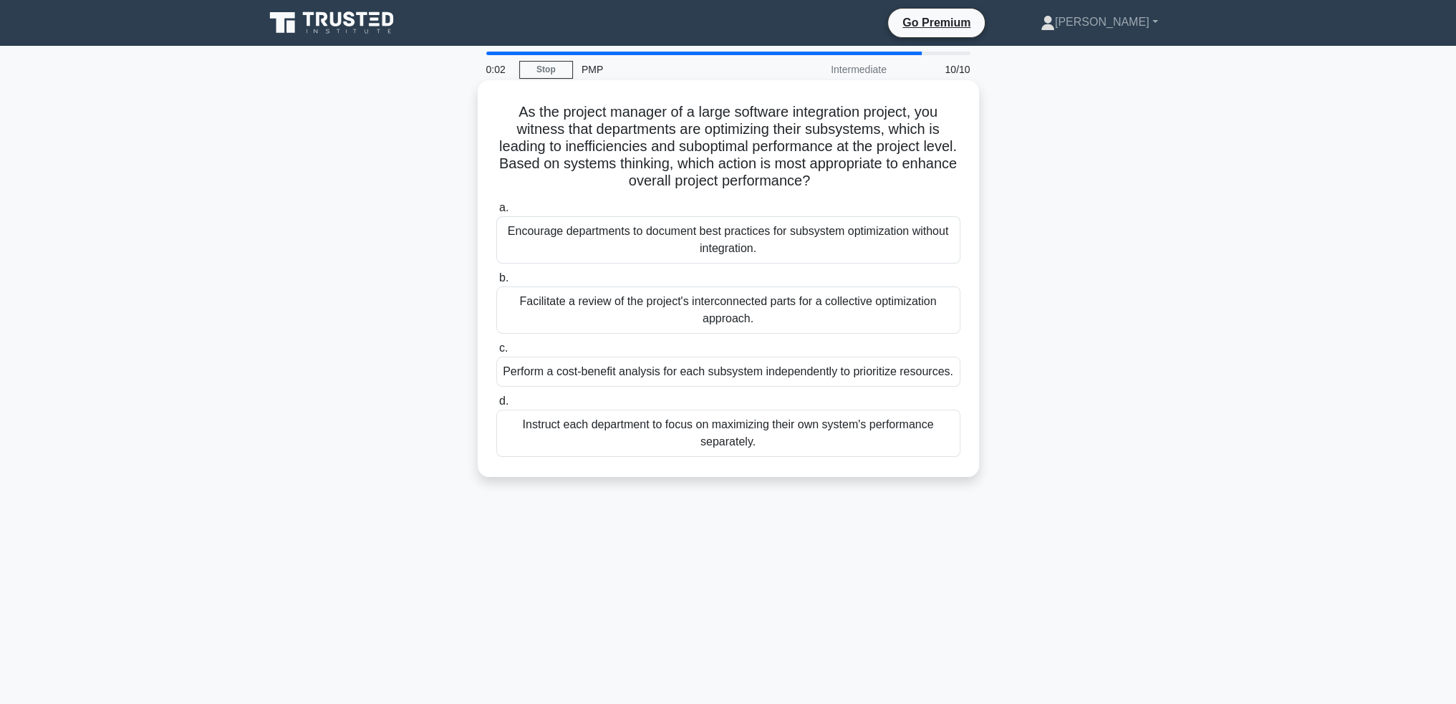
click at [633, 236] on div "Encourage departments to document best practices for subsystem optimization wit…" at bounding box center [728, 239] width 464 height 47
click at [496, 213] on input "a. Encourage departments to document best practices for subsystem optimization …" at bounding box center [496, 207] width 0 height 9
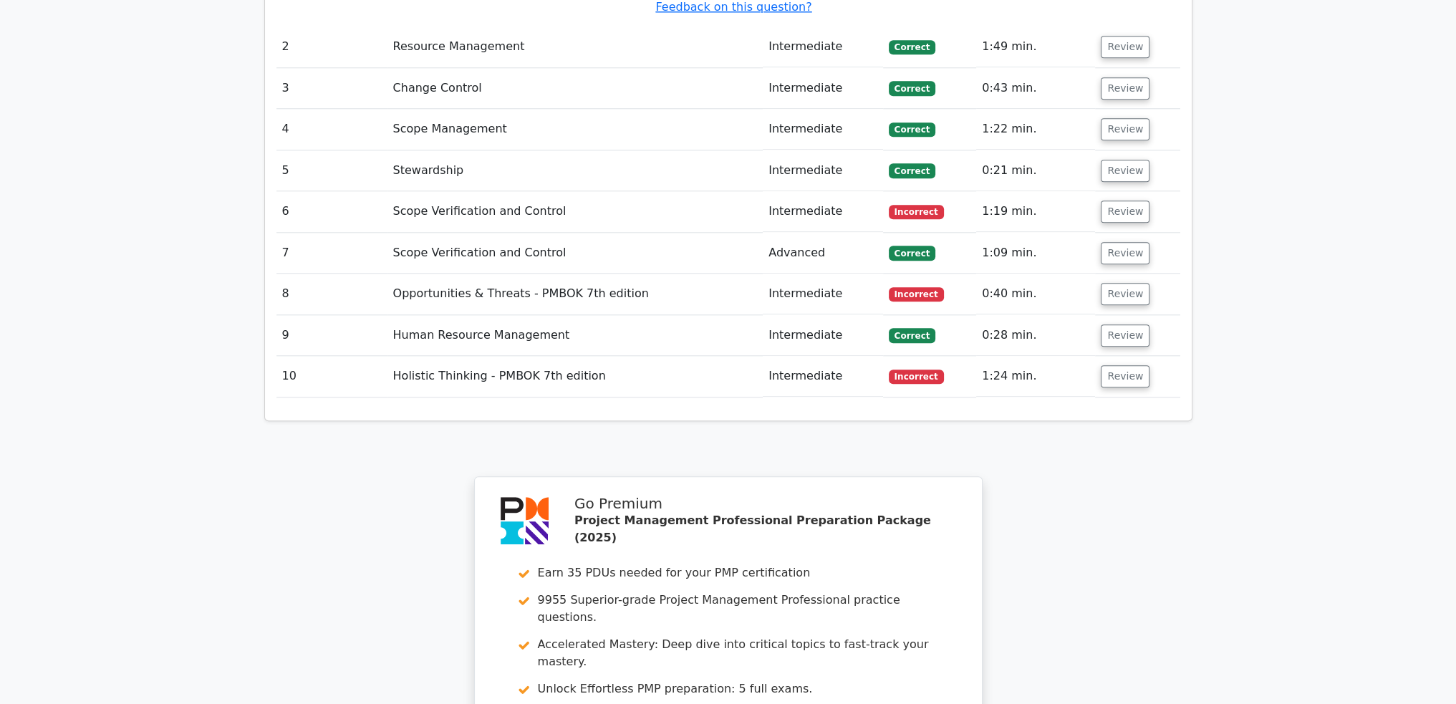
scroll to position [1862, 0]
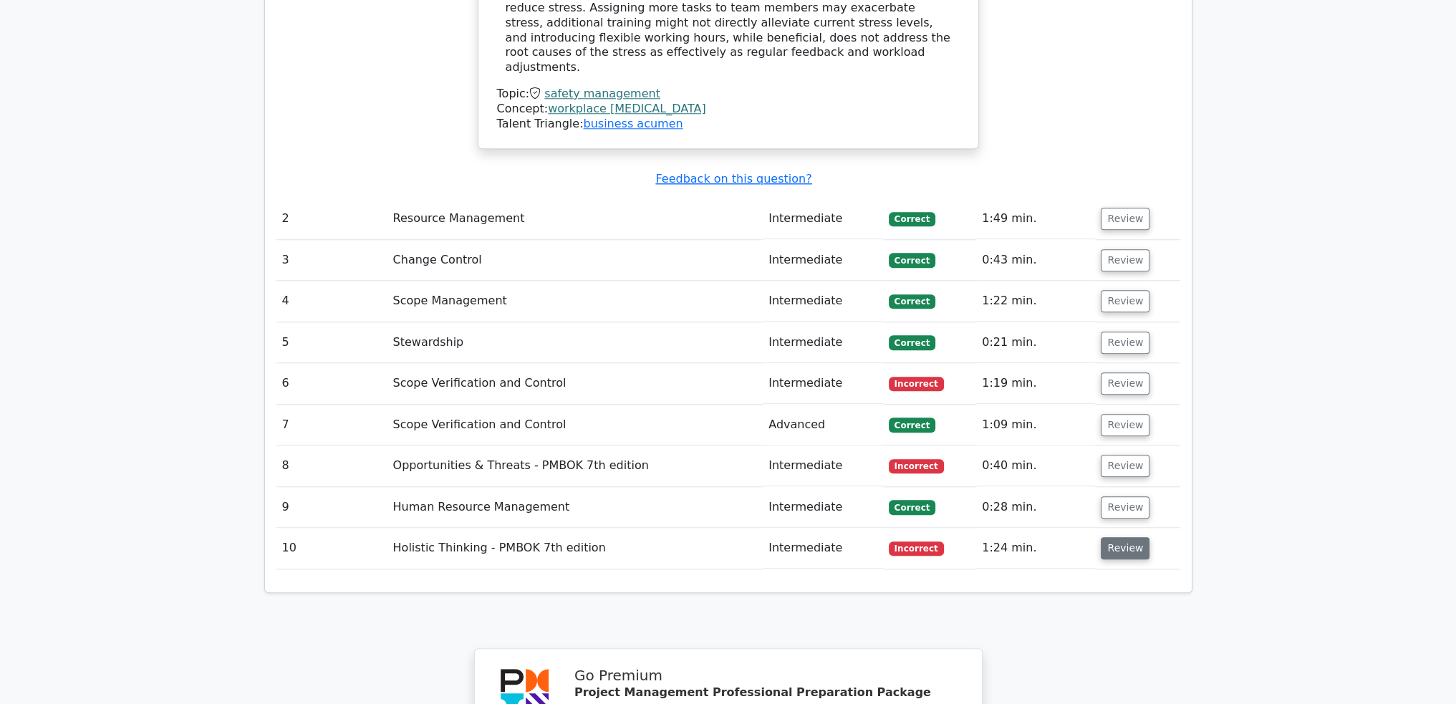
click at [1125, 537] on button "Review" at bounding box center [1125, 548] width 49 height 22
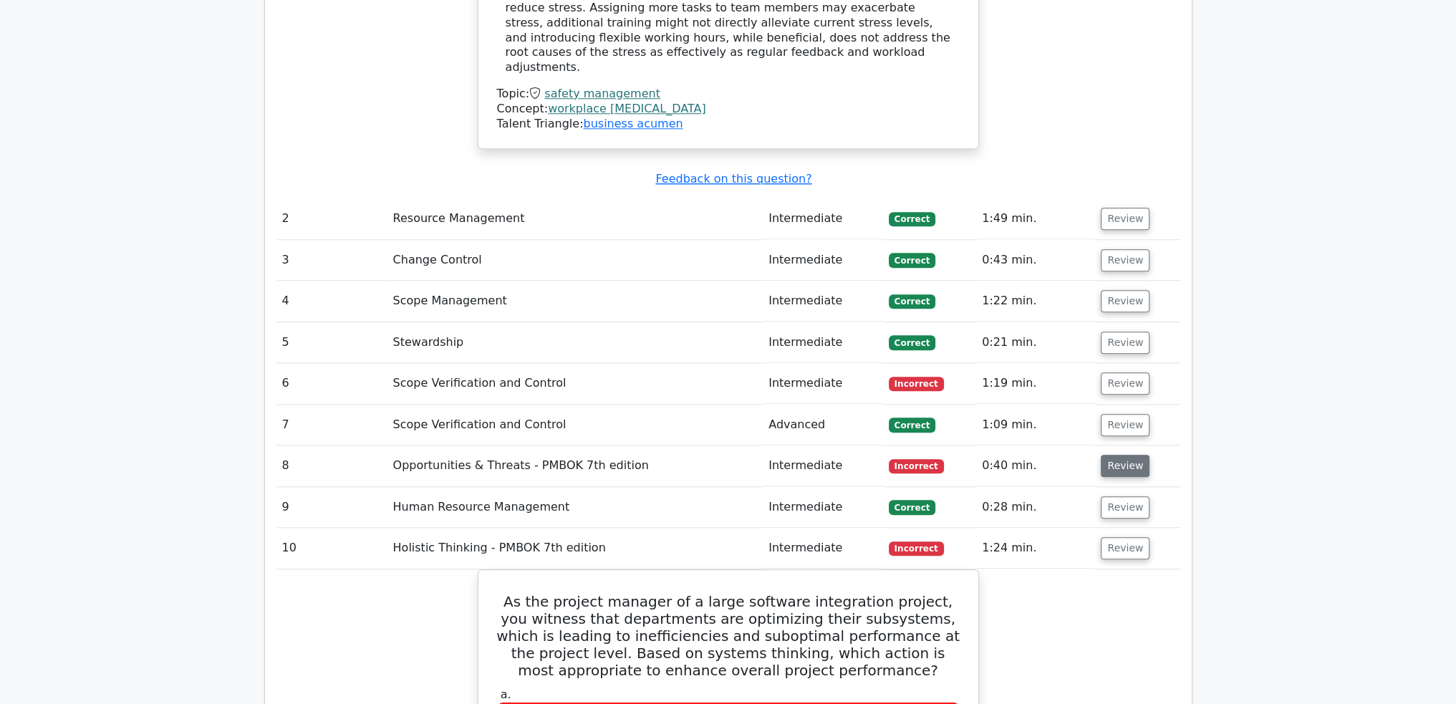
click at [1121, 455] on button "Review" at bounding box center [1125, 466] width 49 height 22
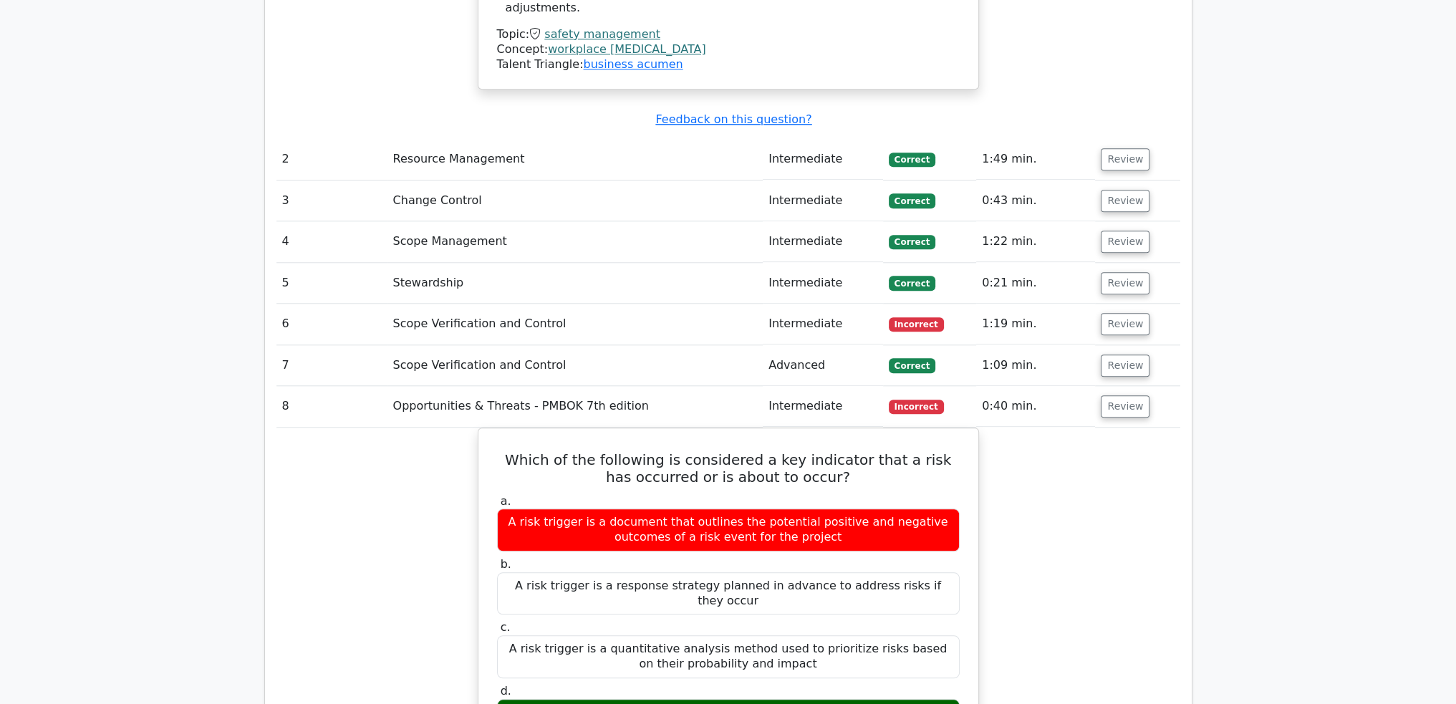
scroll to position [1763, 0]
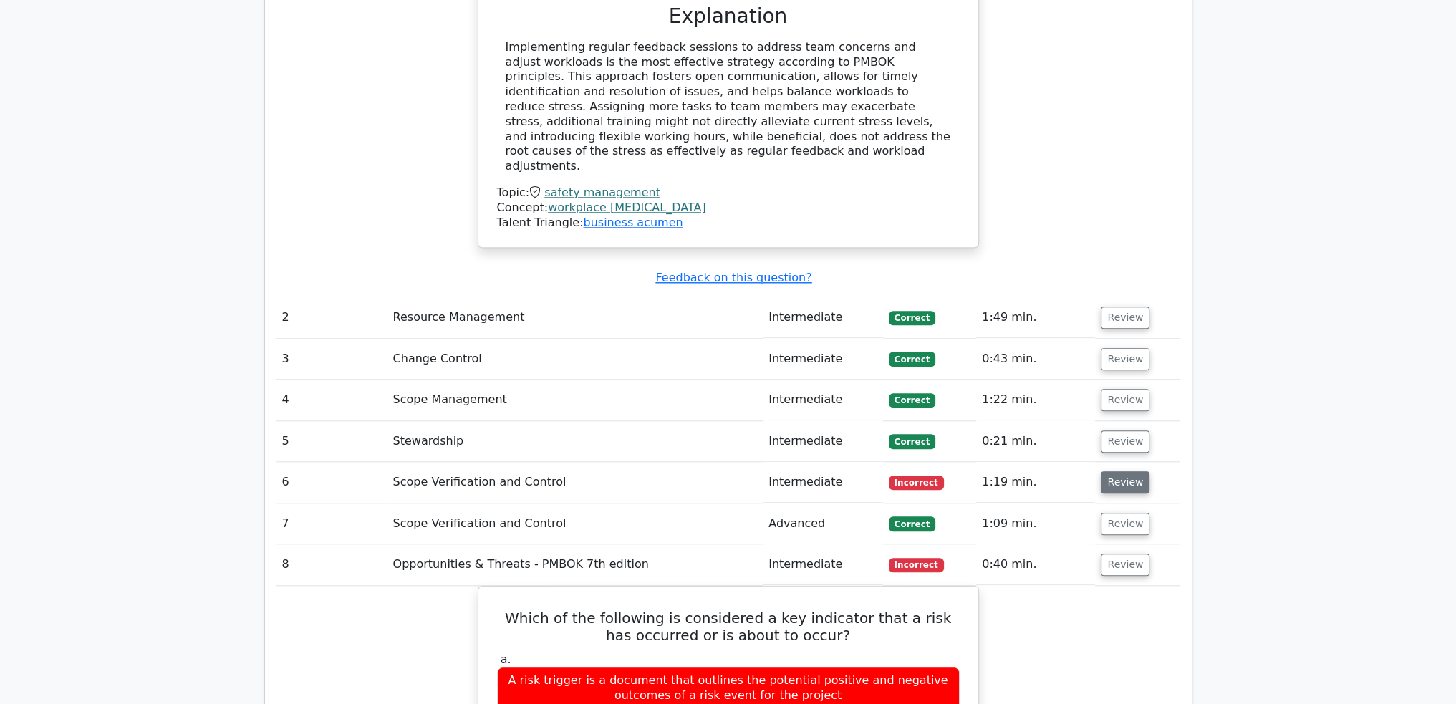
click at [1115, 471] on button "Review" at bounding box center [1125, 482] width 49 height 22
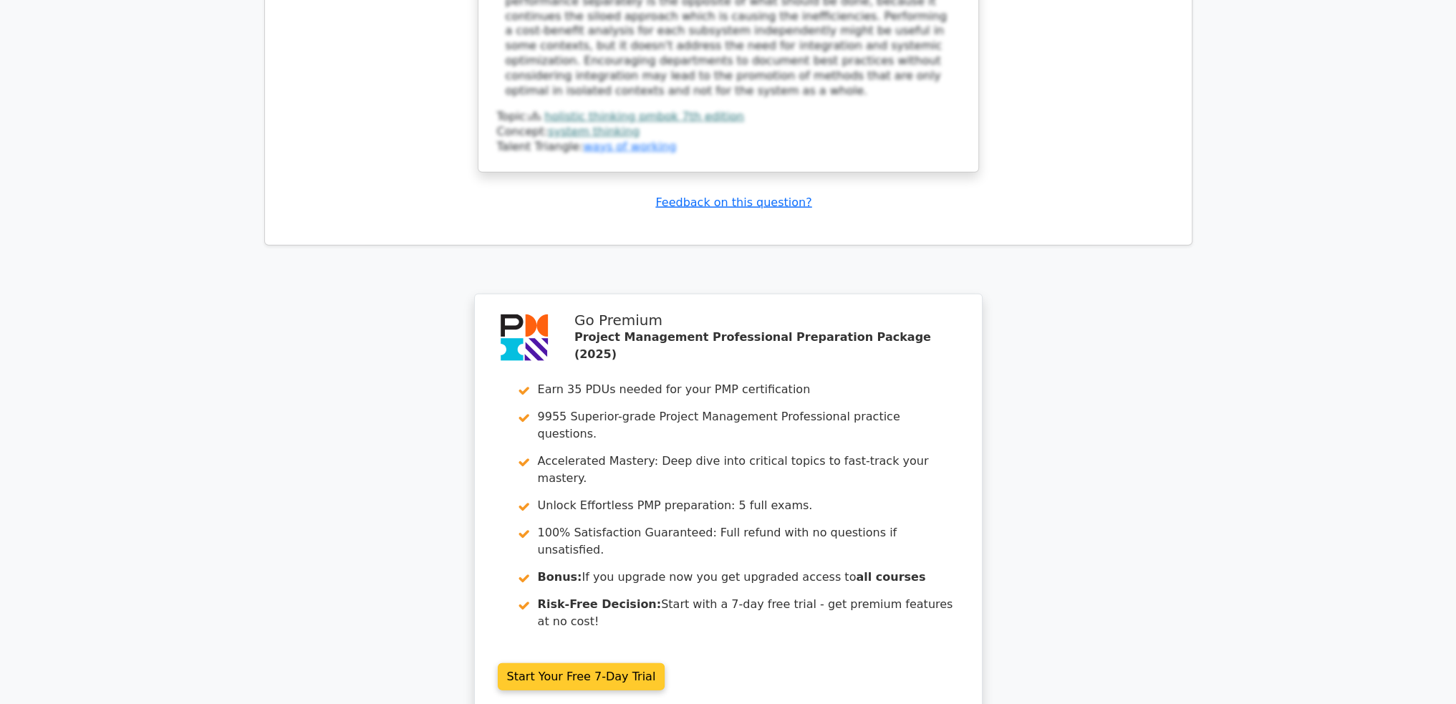
scroll to position [4473, 0]
